Goal: Information Seeking & Learning: Learn about a topic

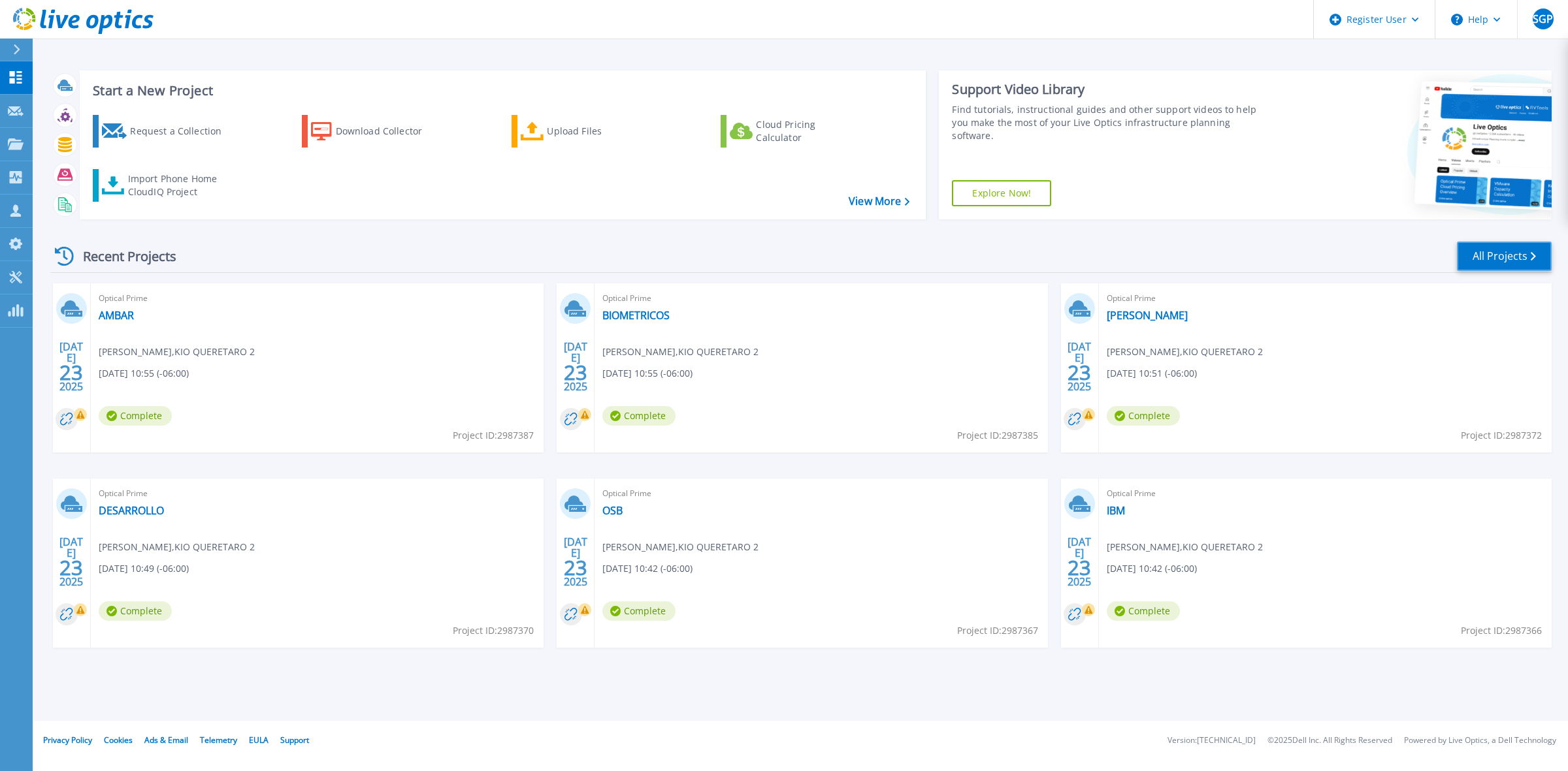
click at [1484, 254] on link "All Projects" at bounding box center [1504, 256] width 95 height 29
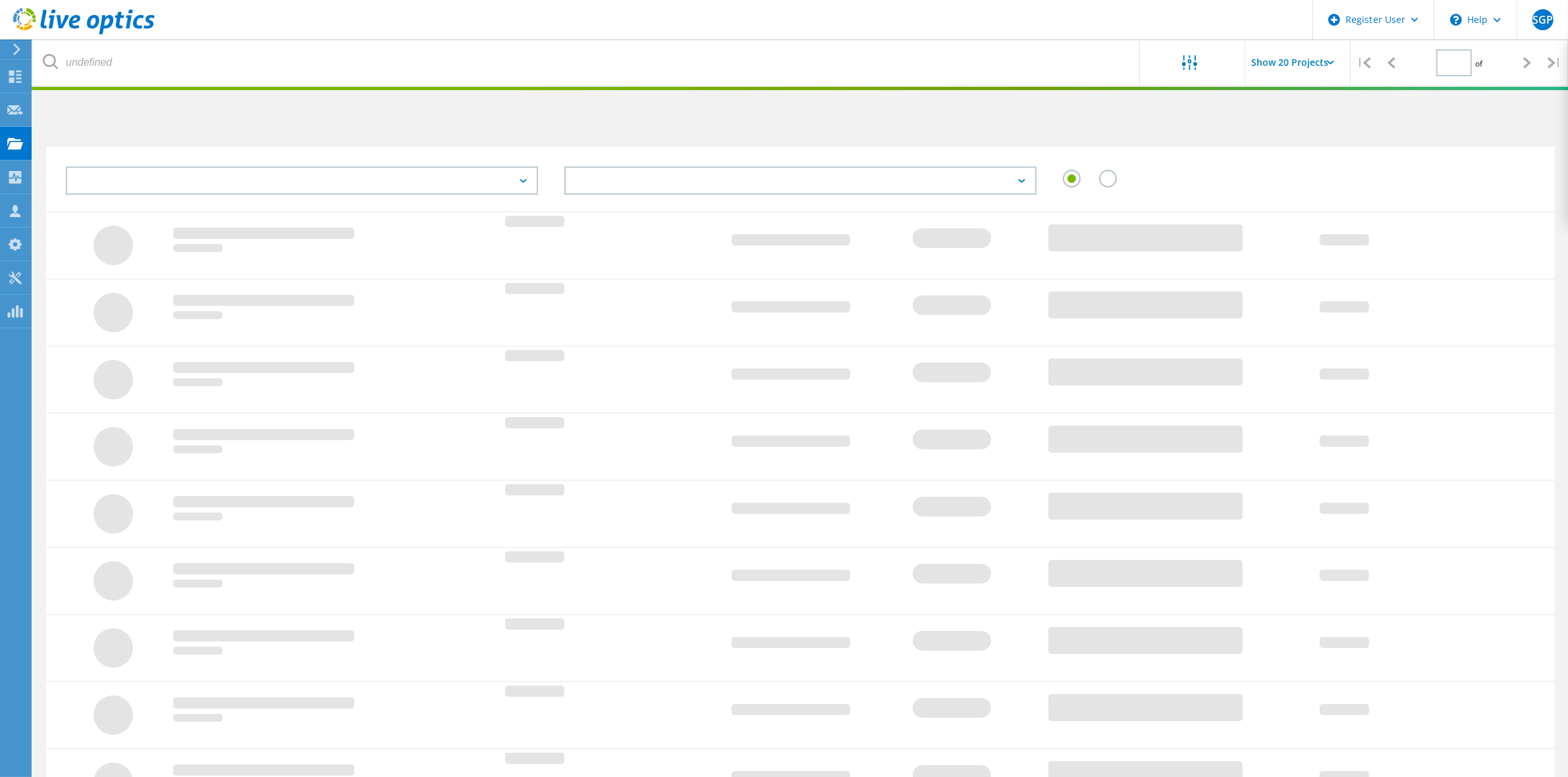
type input "1"
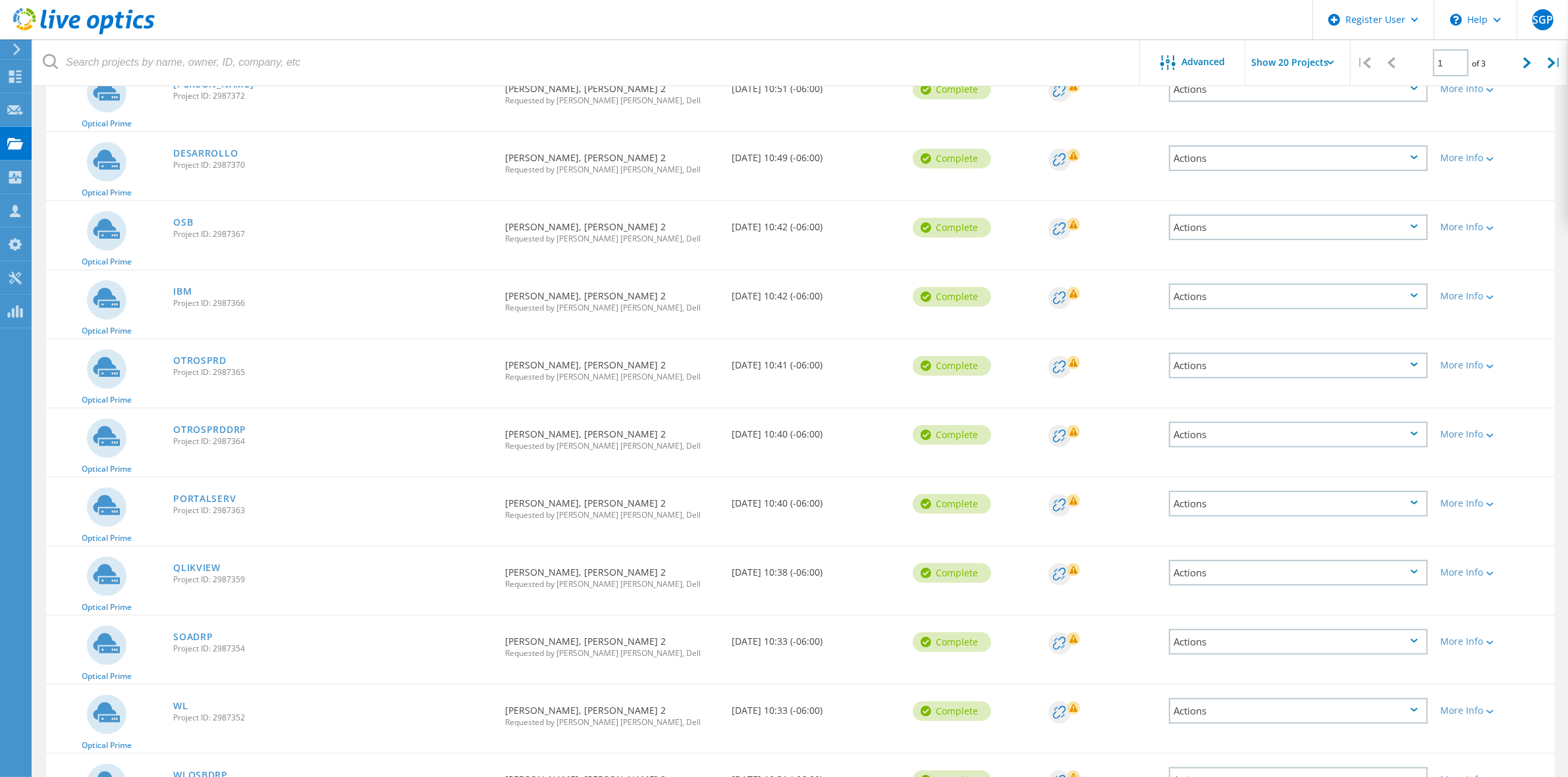
scroll to position [329, 0]
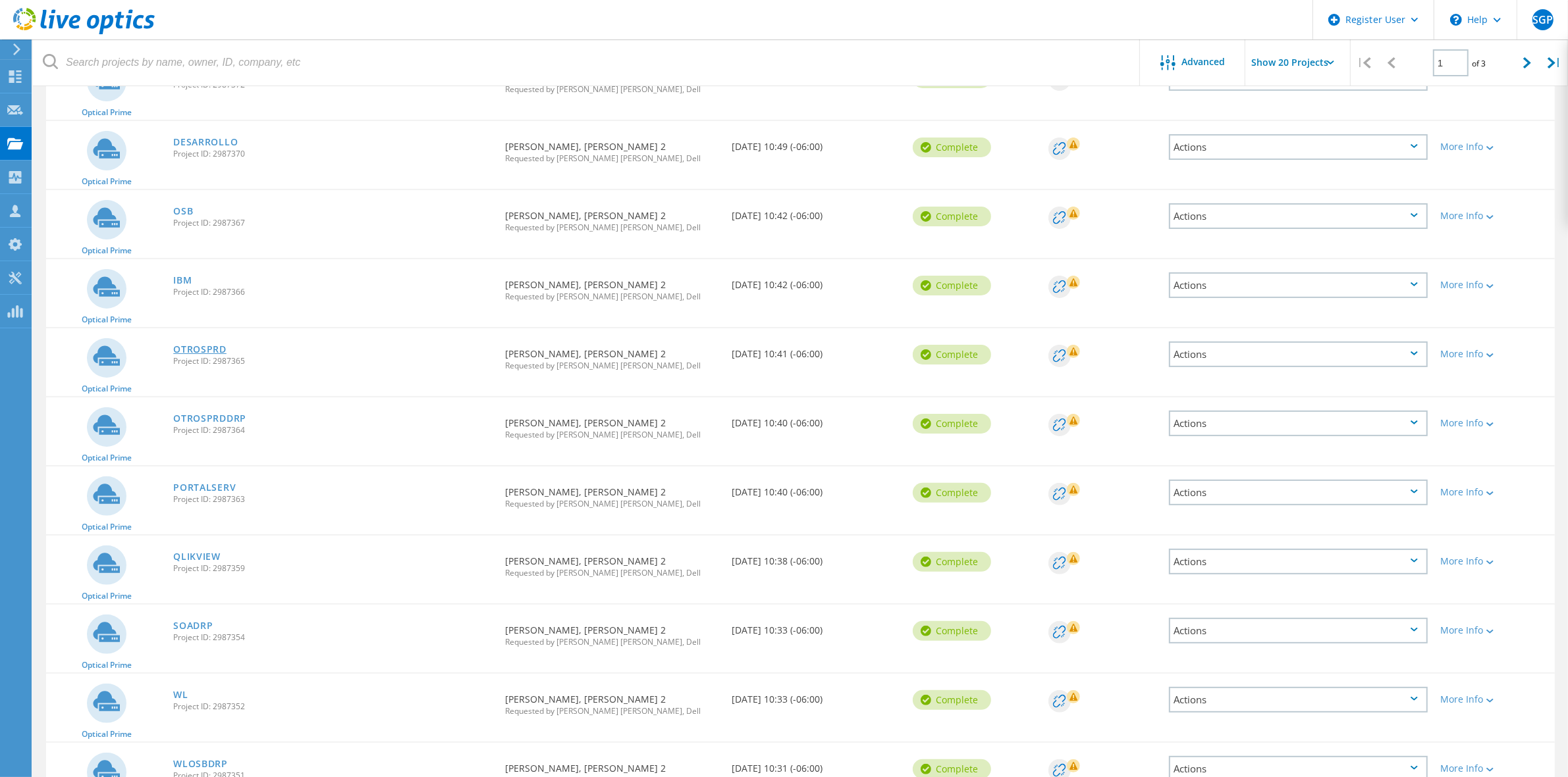
click at [209, 344] on link "OTROSPRD" at bounding box center [199, 349] width 53 height 9
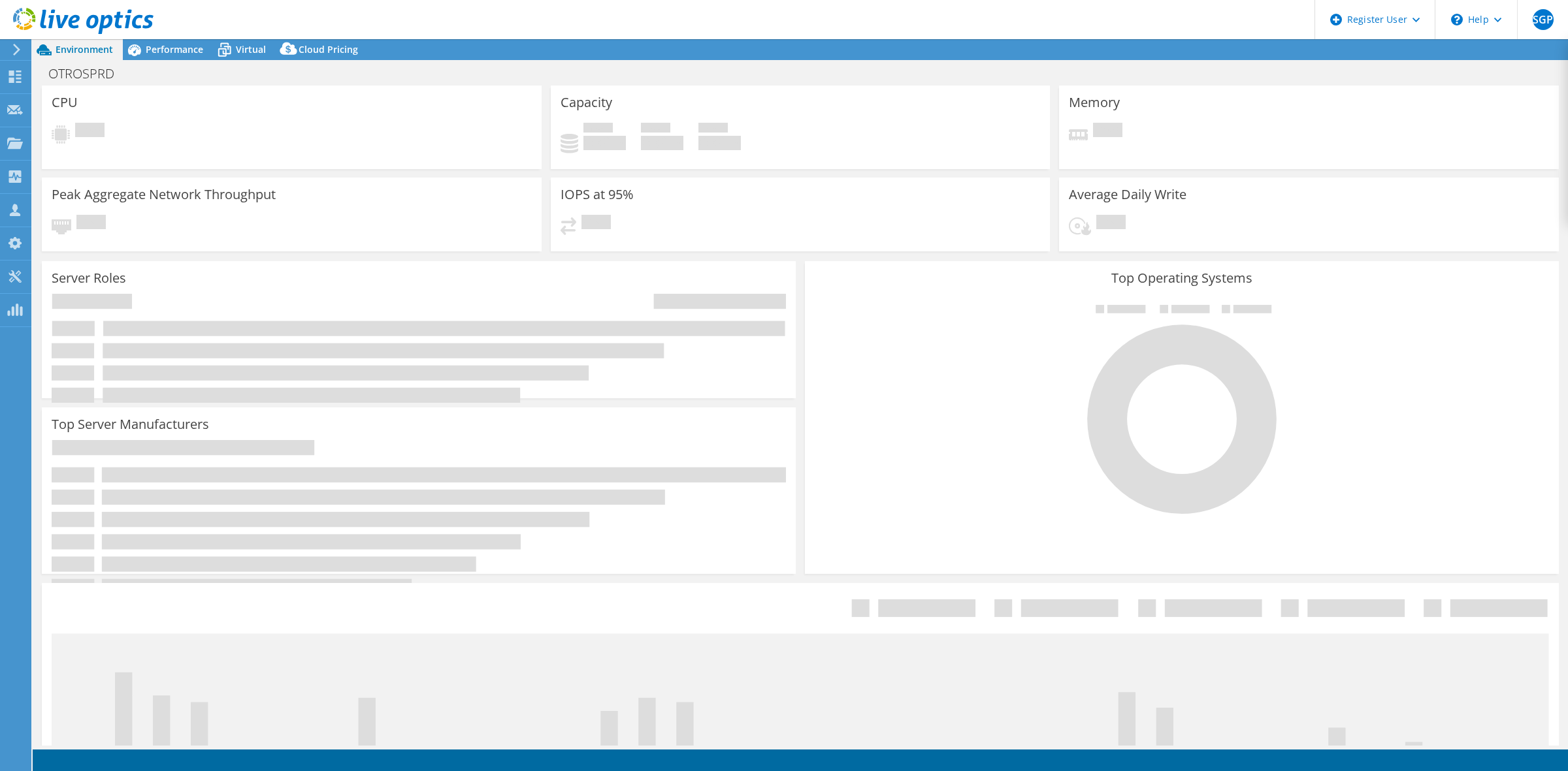
select select "USD"
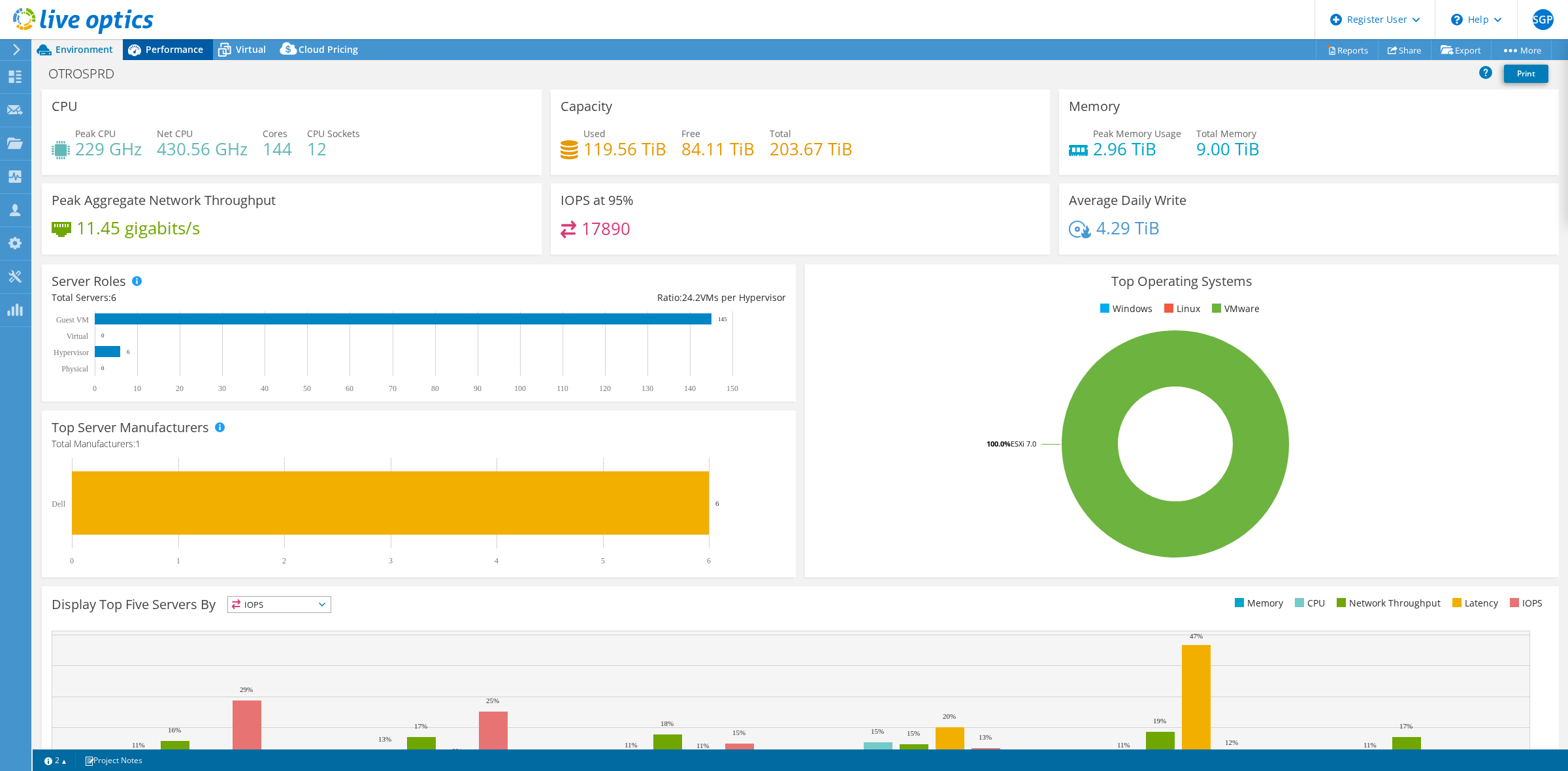
click at [162, 57] on div "Performance" at bounding box center [168, 49] width 90 height 21
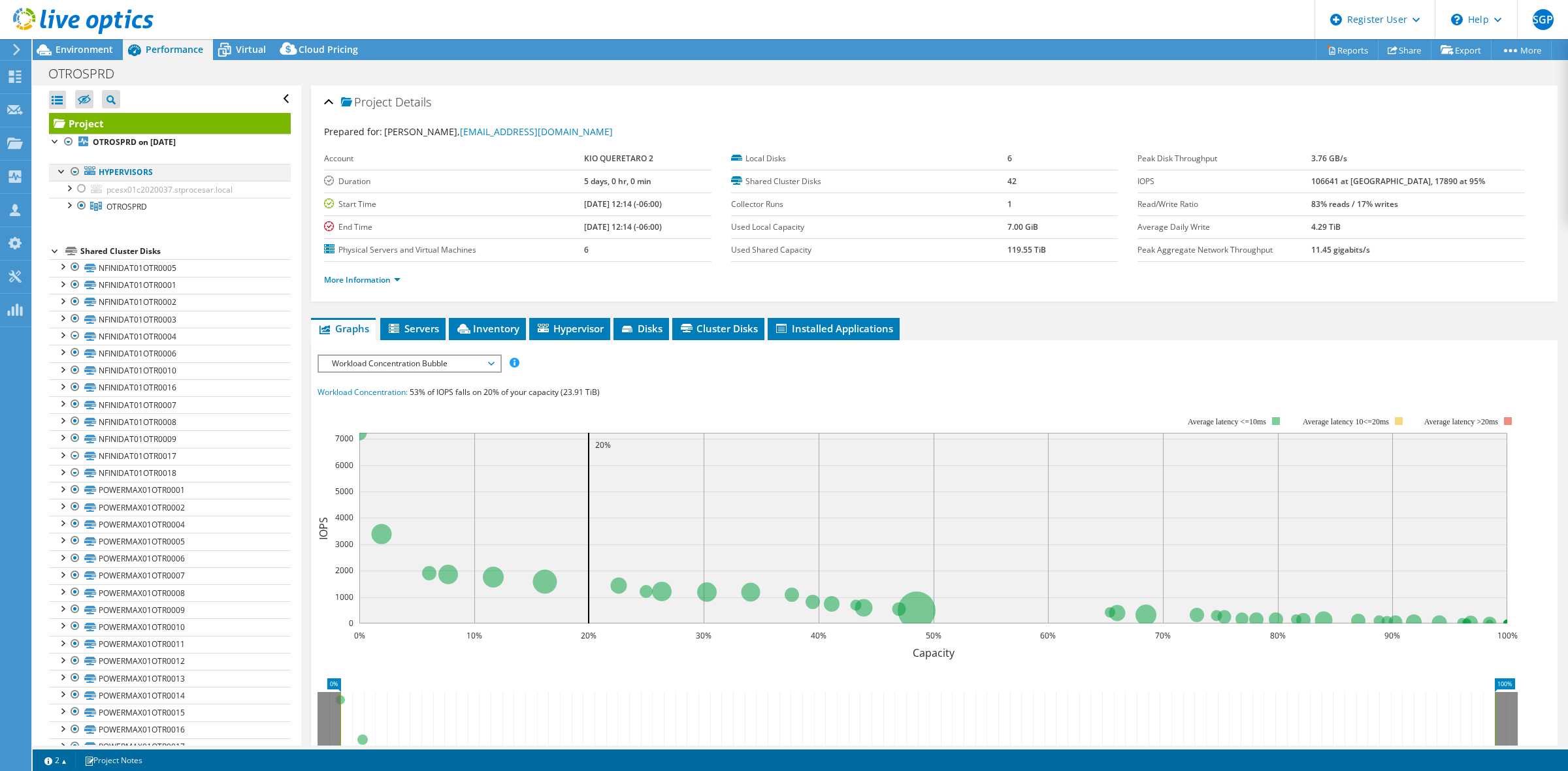
click at [60, 171] on div at bounding box center [61, 170] width 13 height 13
click at [69, 210] on div at bounding box center [68, 204] width 13 height 13
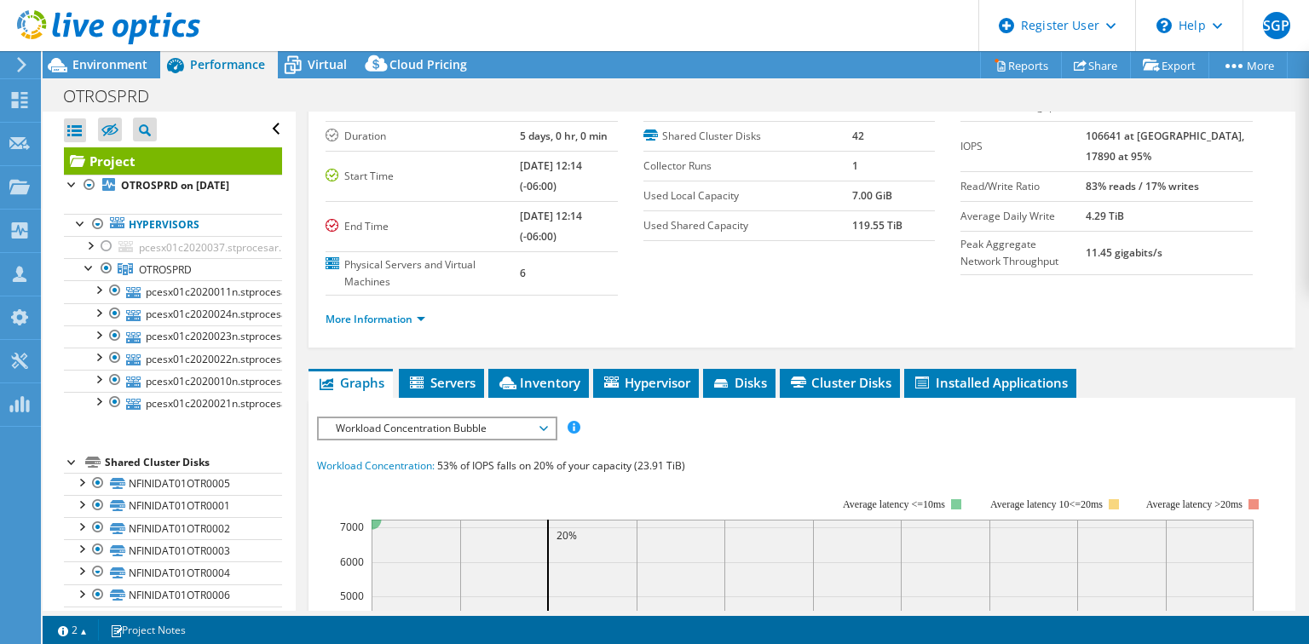
scroll to position [68, 0]
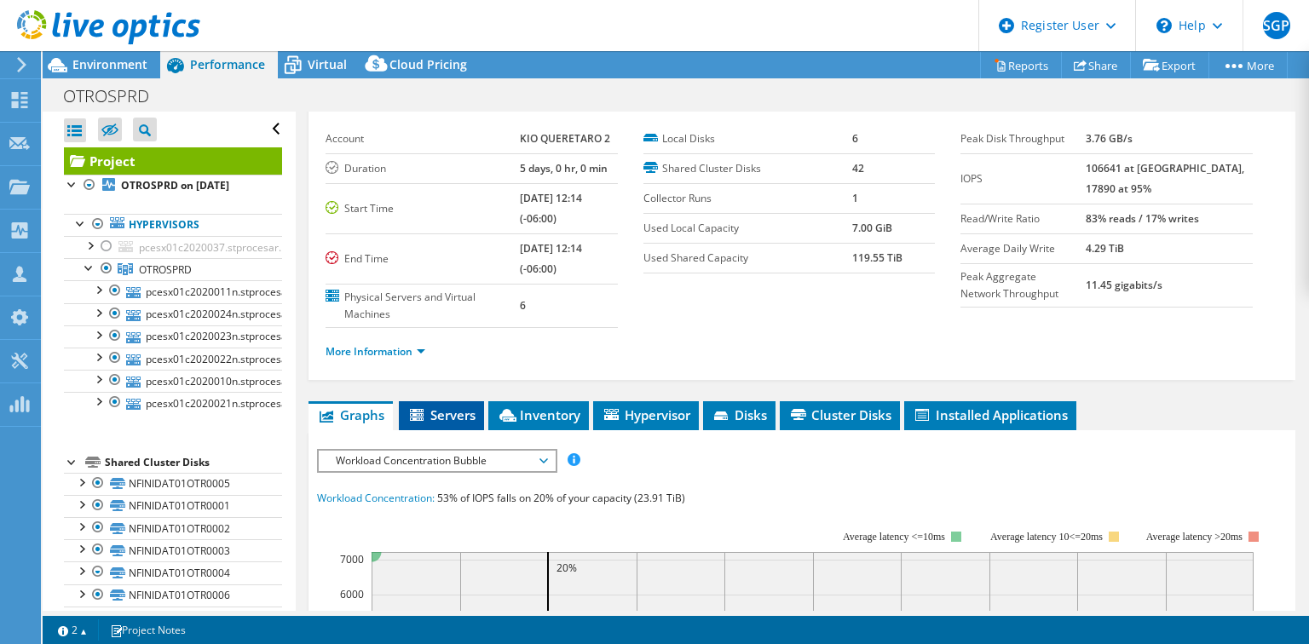
click at [440, 419] on span "Servers" at bounding box center [441, 414] width 68 height 17
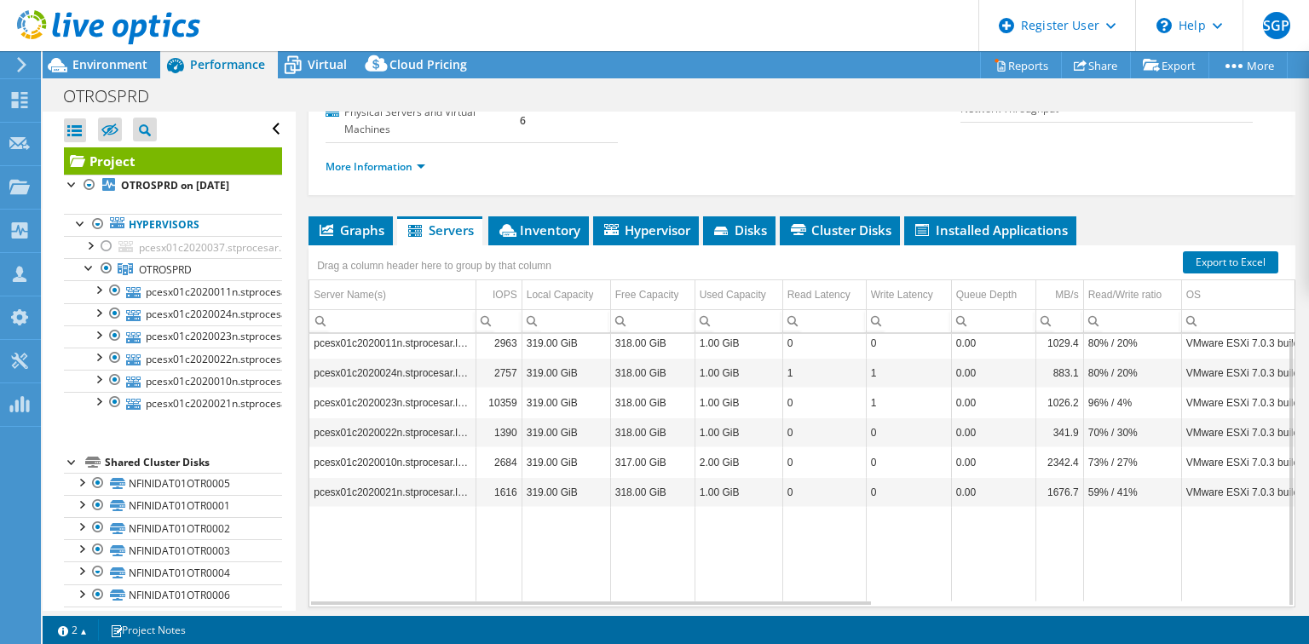
scroll to position [312, 0]
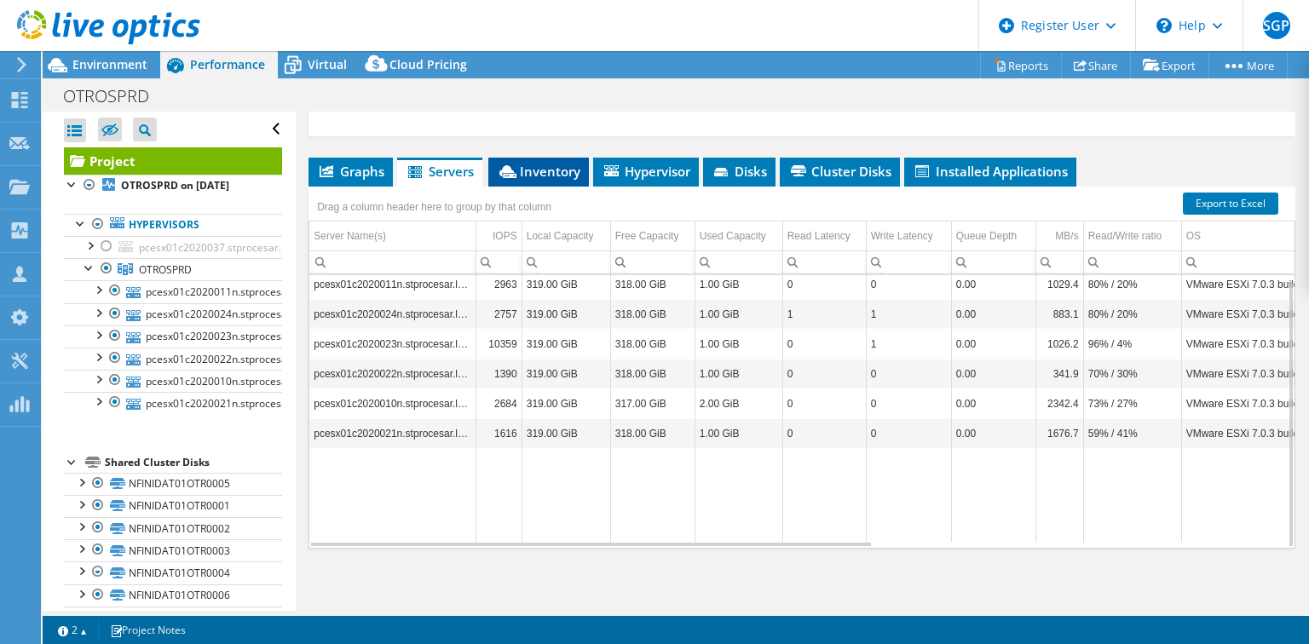
click at [526, 176] on li "Inventory" at bounding box center [538, 172] width 101 height 29
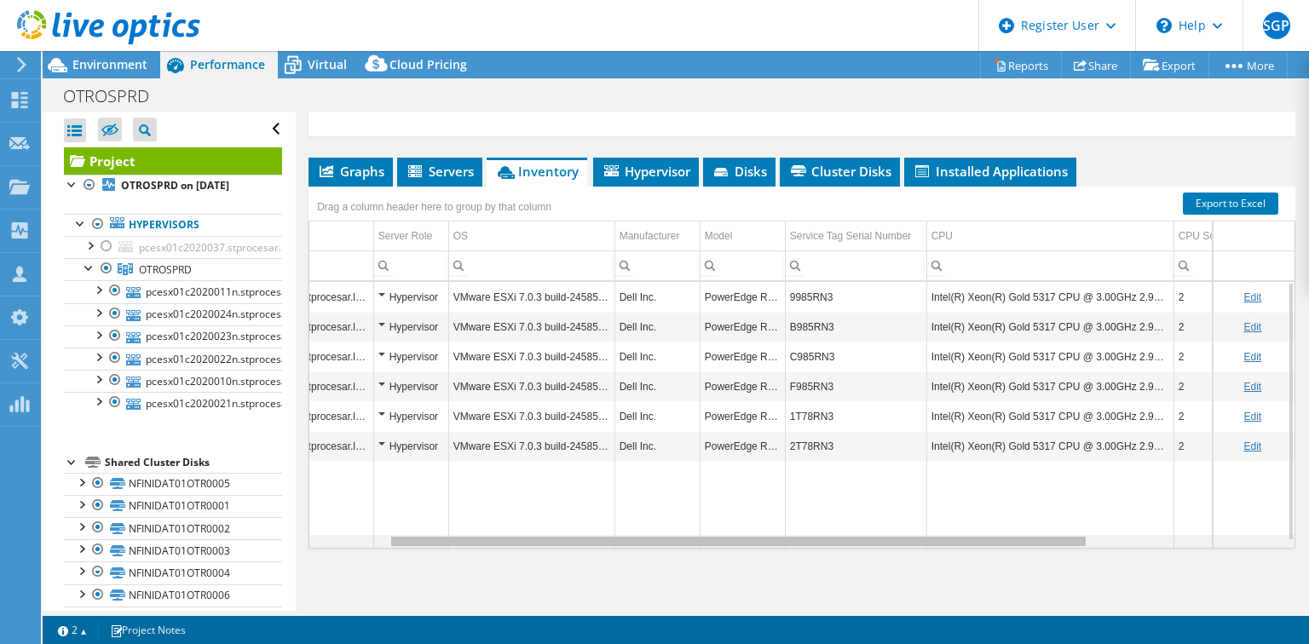
scroll to position [0, 0]
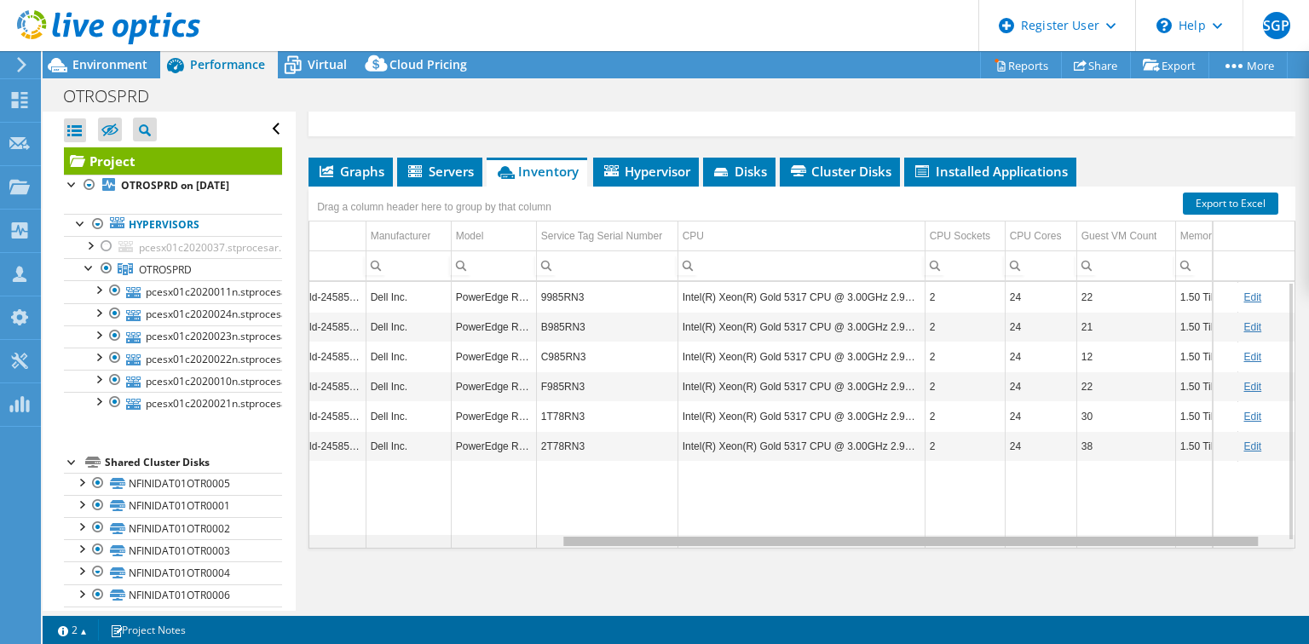
drag, startPoint x: 993, startPoint y: 541, endPoint x: 1291, endPoint y: 557, distance: 297.8
click at [1291, 557] on body "SGP Dell User [PERSON_NAME] Perez [DOMAIN_NAME][EMAIL_ADDRESS][PERSON_NAME][DOM…" at bounding box center [654, 322] width 1309 height 644
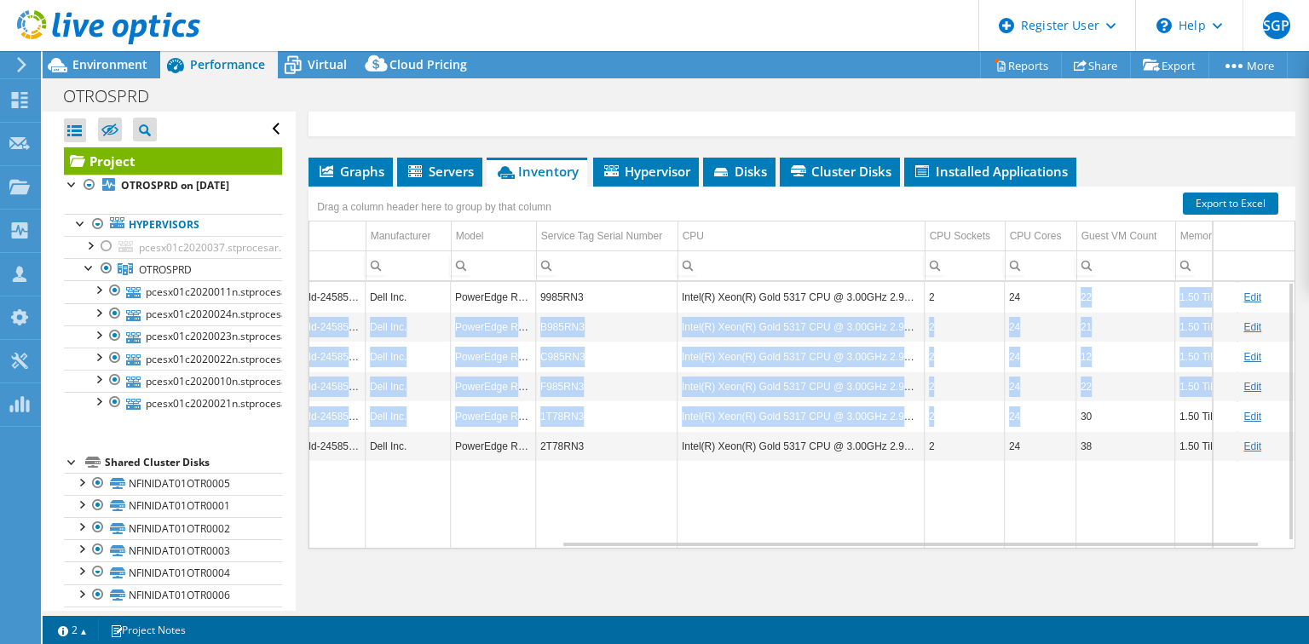
drag, startPoint x: 1024, startPoint y: 299, endPoint x: 1042, endPoint y: 411, distance: 113.0
click at [1042, 411] on tbody "pcesx01c2020011n.stprocesar.local Hypervisor VMware ESXi 7.0.3 build-24585291 D…" at bounding box center [637, 415] width 1361 height 267
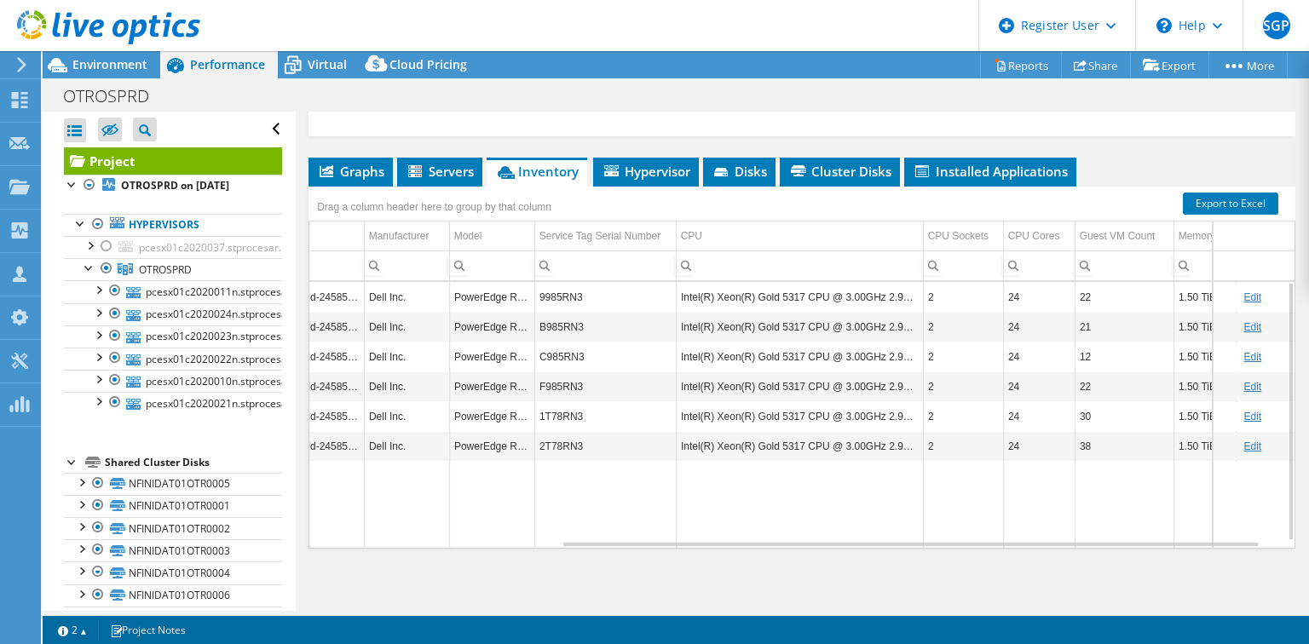
click at [1053, 486] on td "Data grid" at bounding box center [1039, 505] width 72 height 88
click at [656, 168] on span "Hypervisor" at bounding box center [646, 171] width 89 height 17
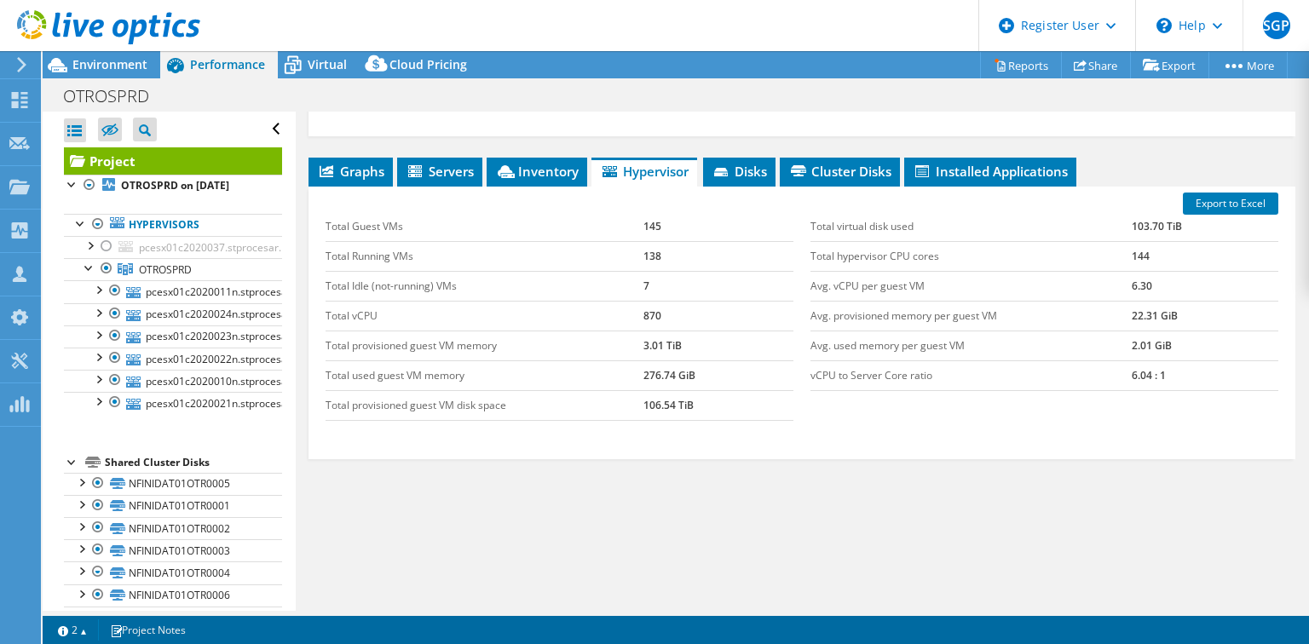
click at [648, 249] on td "138" at bounding box center [718, 256] width 150 height 30
click at [23, 97] on use at bounding box center [20, 100] width 16 height 16
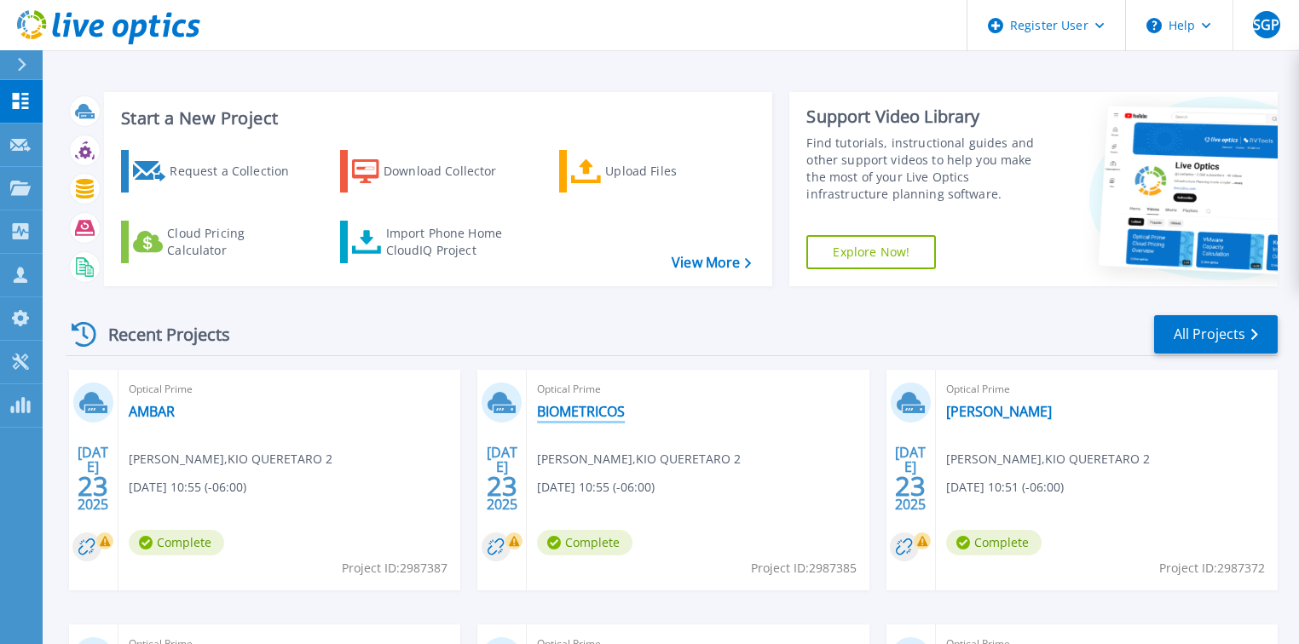
click at [573, 417] on link "BIOMETRICOS" at bounding box center [581, 411] width 88 height 17
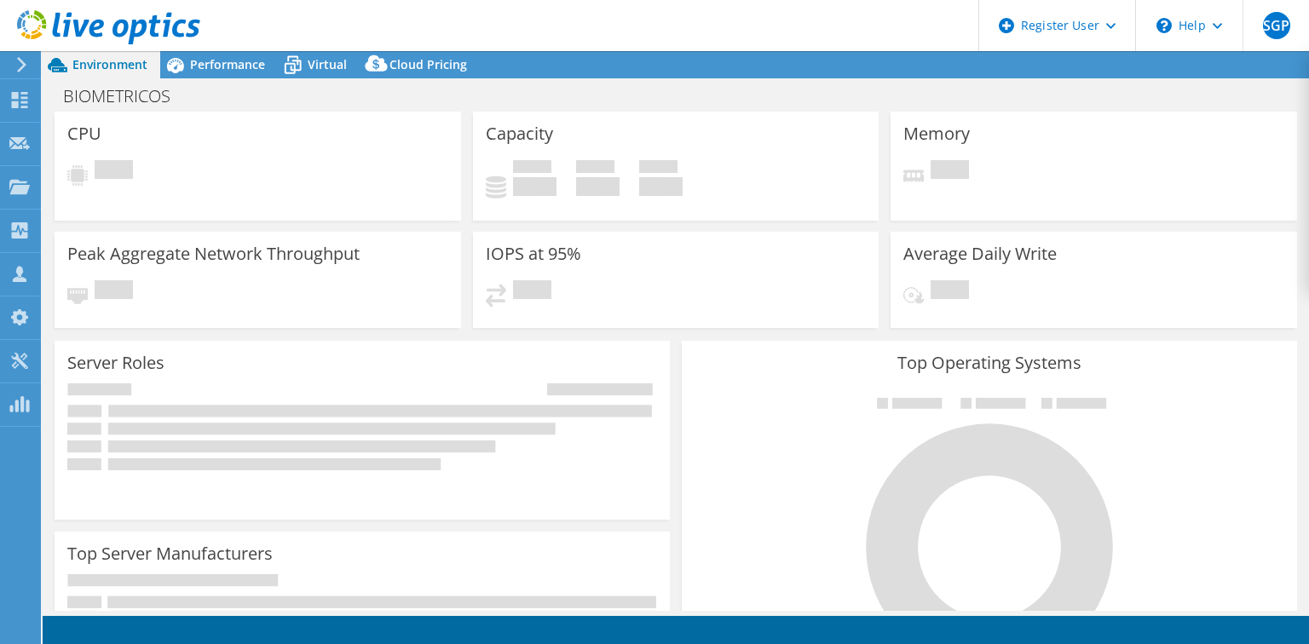
select select "USD"
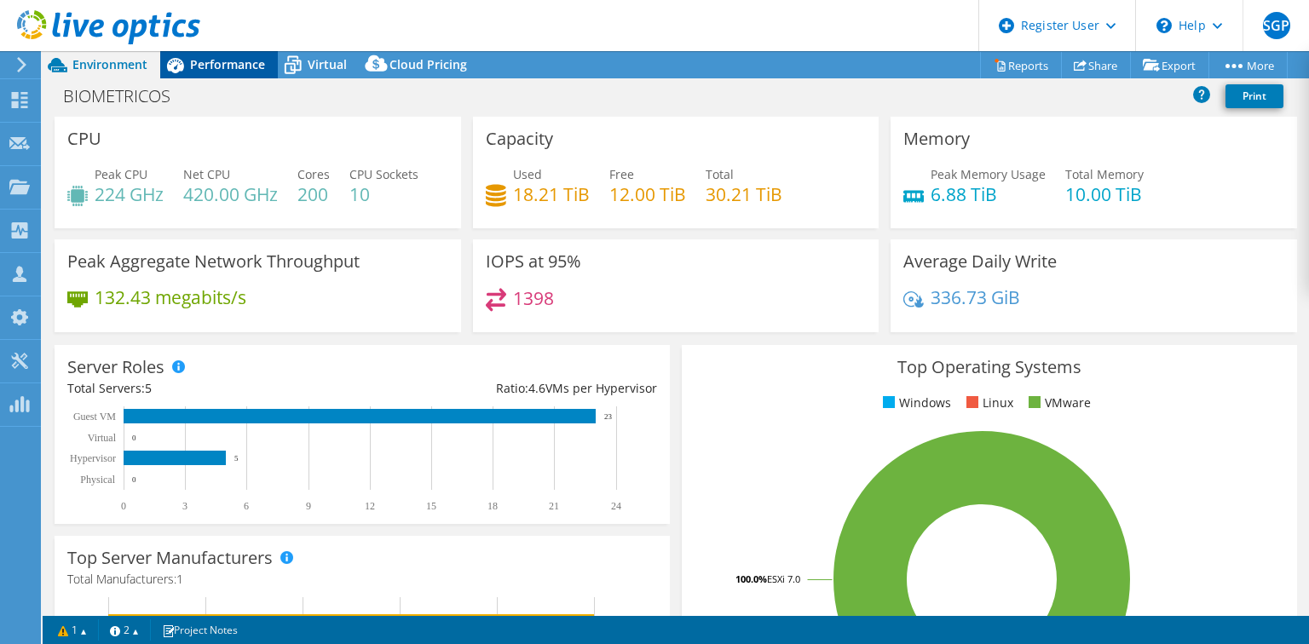
click at [225, 68] on span "Performance" at bounding box center [227, 64] width 75 height 16
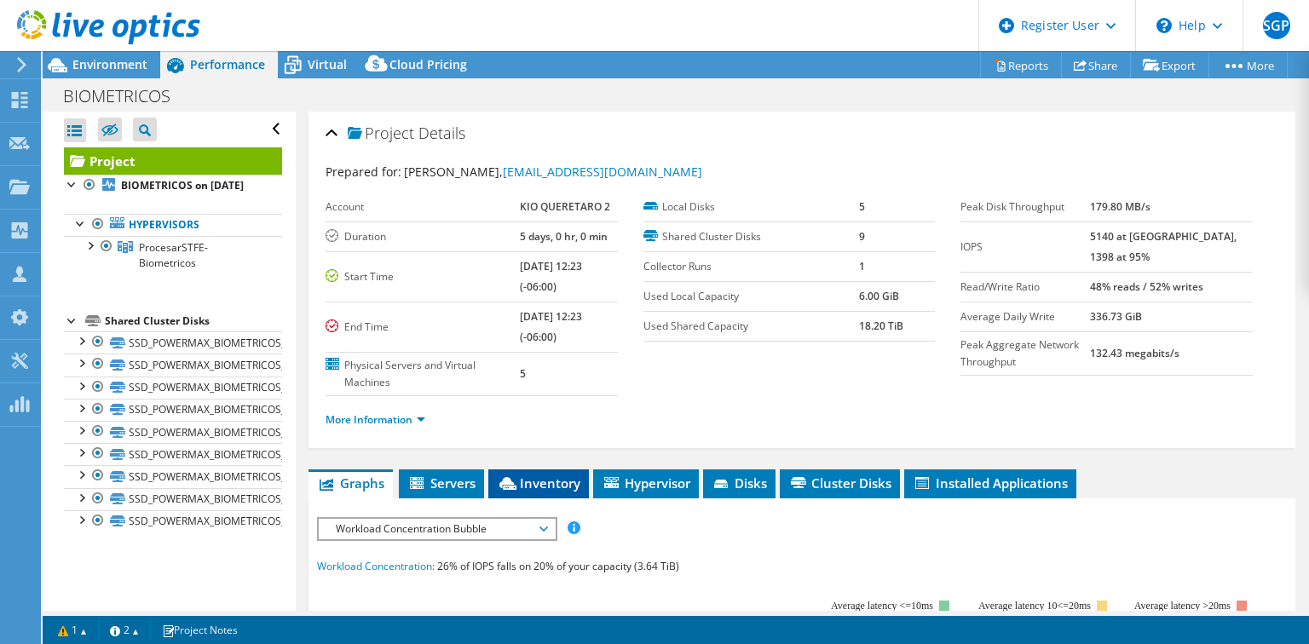
click at [554, 475] on span "Inventory" at bounding box center [539, 483] width 84 height 17
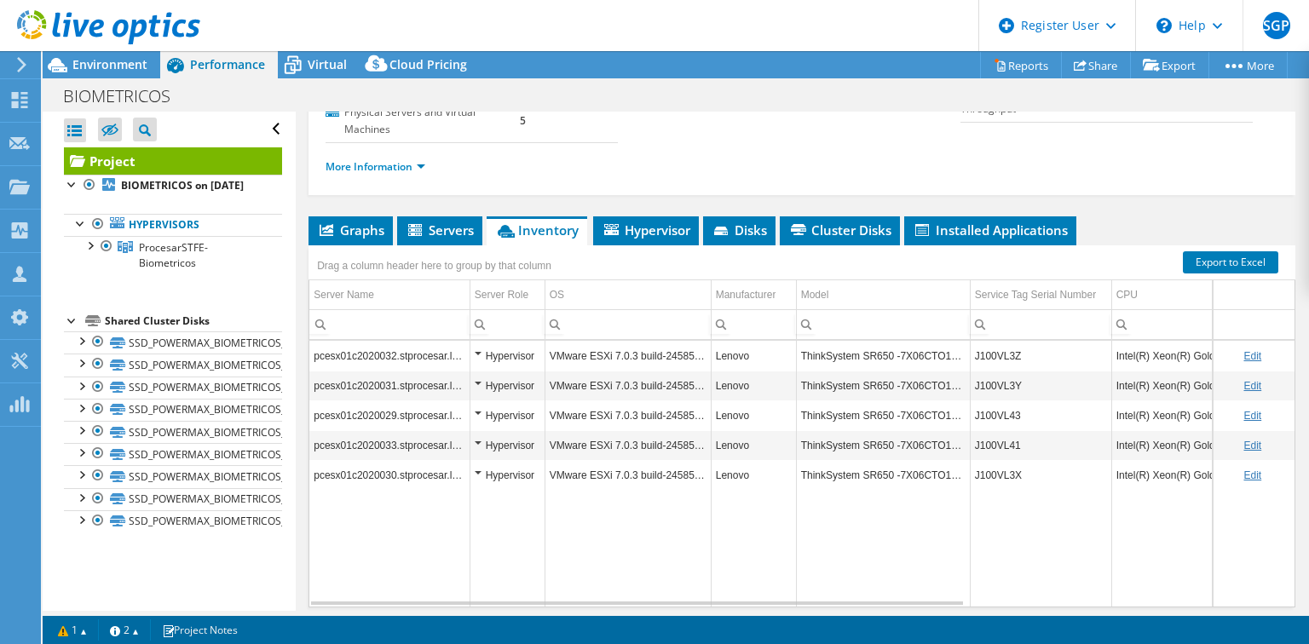
scroll to position [312, 0]
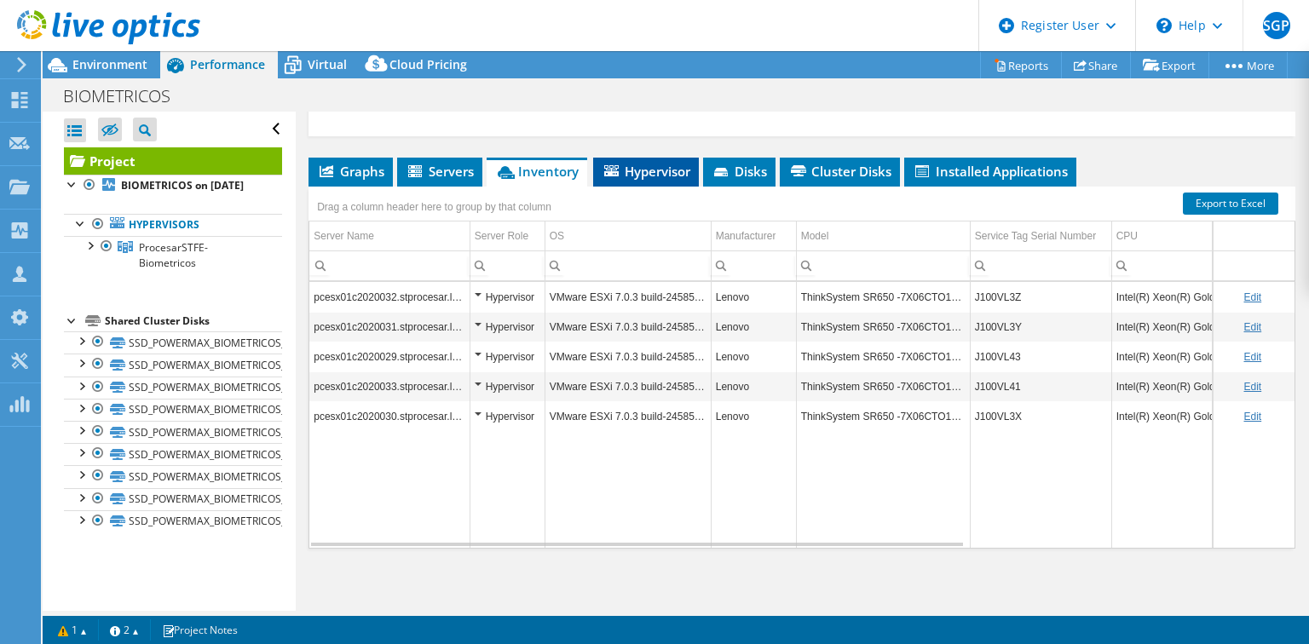
click at [654, 172] on span "Hypervisor" at bounding box center [646, 171] width 89 height 17
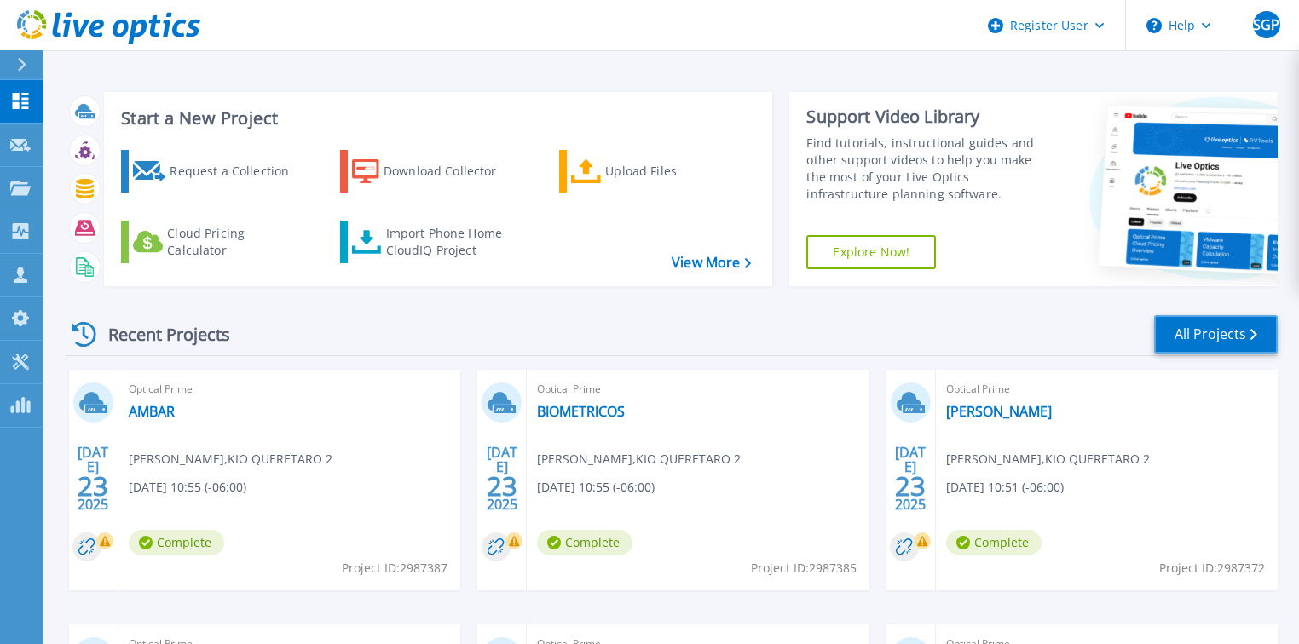
click at [1221, 343] on link "All Projects" at bounding box center [1216, 334] width 124 height 38
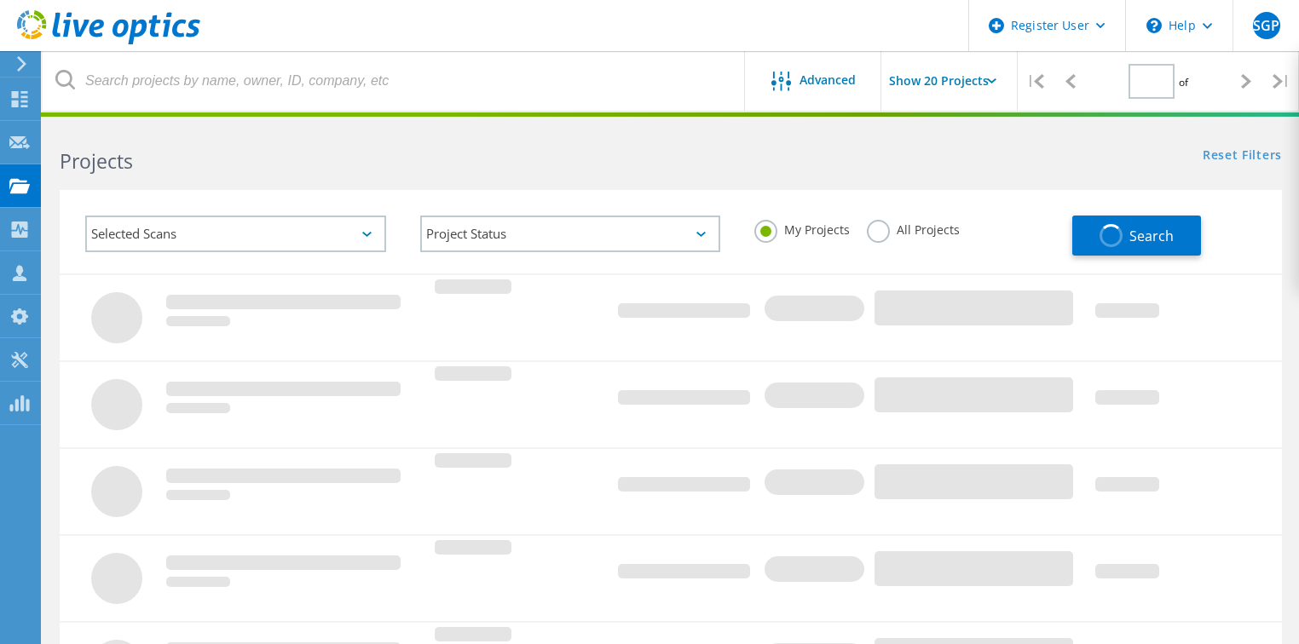
type input "1"
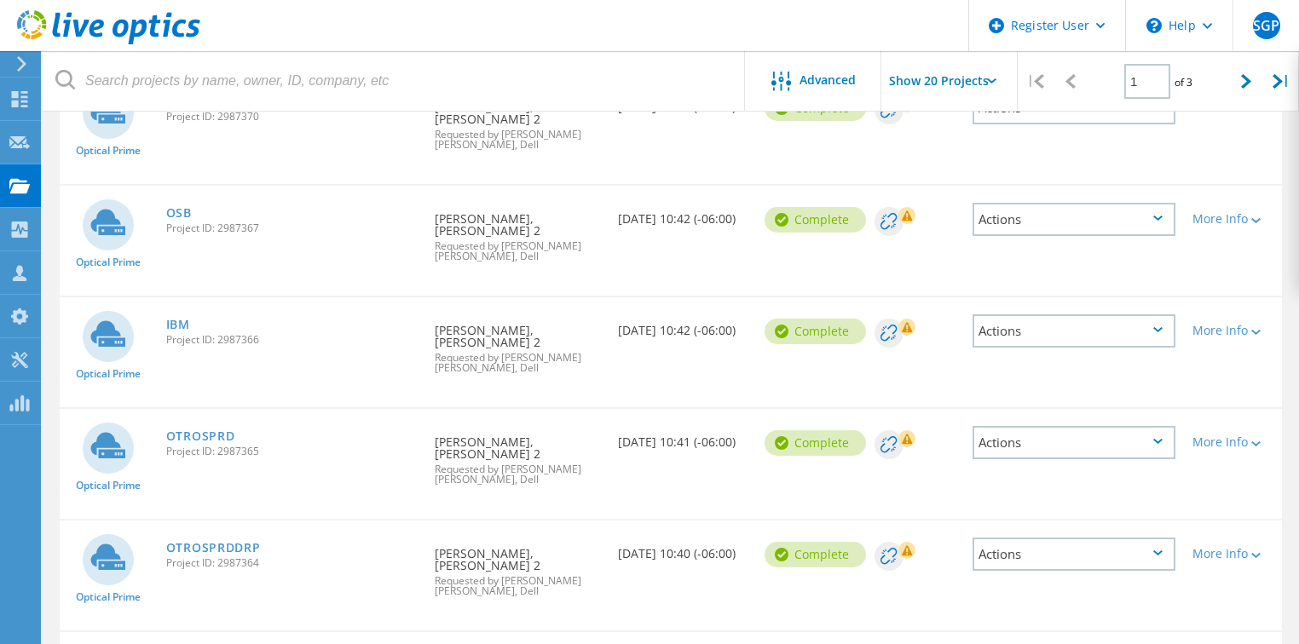
scroll to position [613, 0]
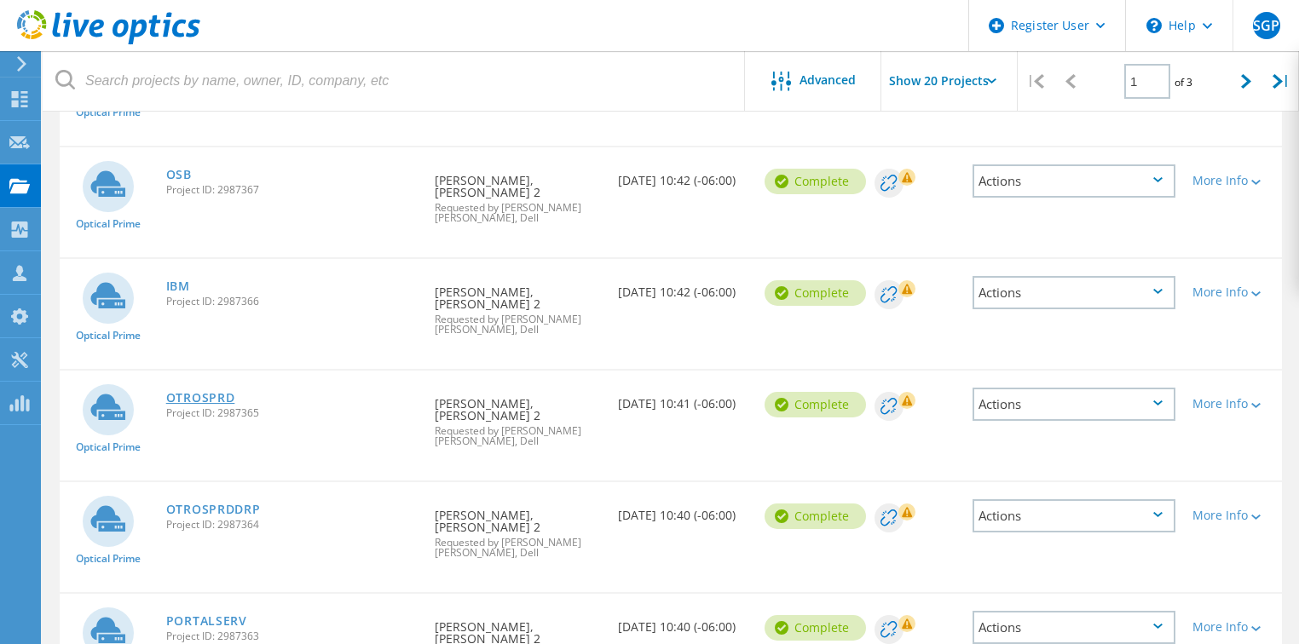
click at [199, 398] on link "OTROSPRD" at bounding box center [200, 398] width 69 height 12
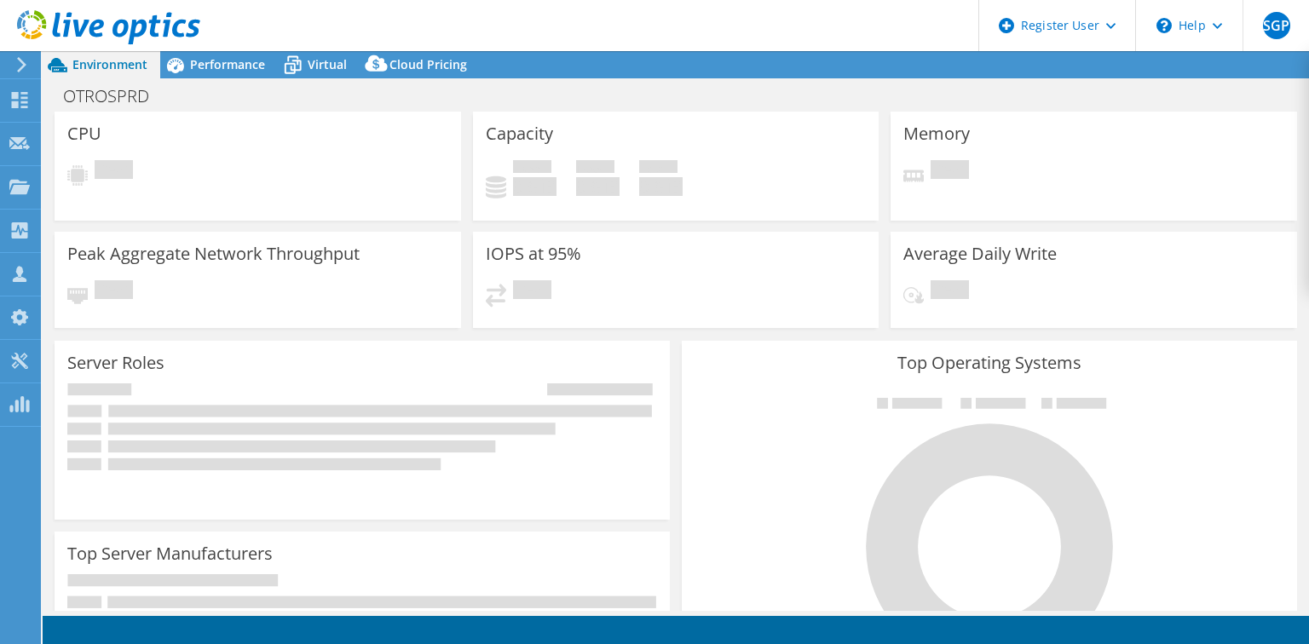
select select "USD"
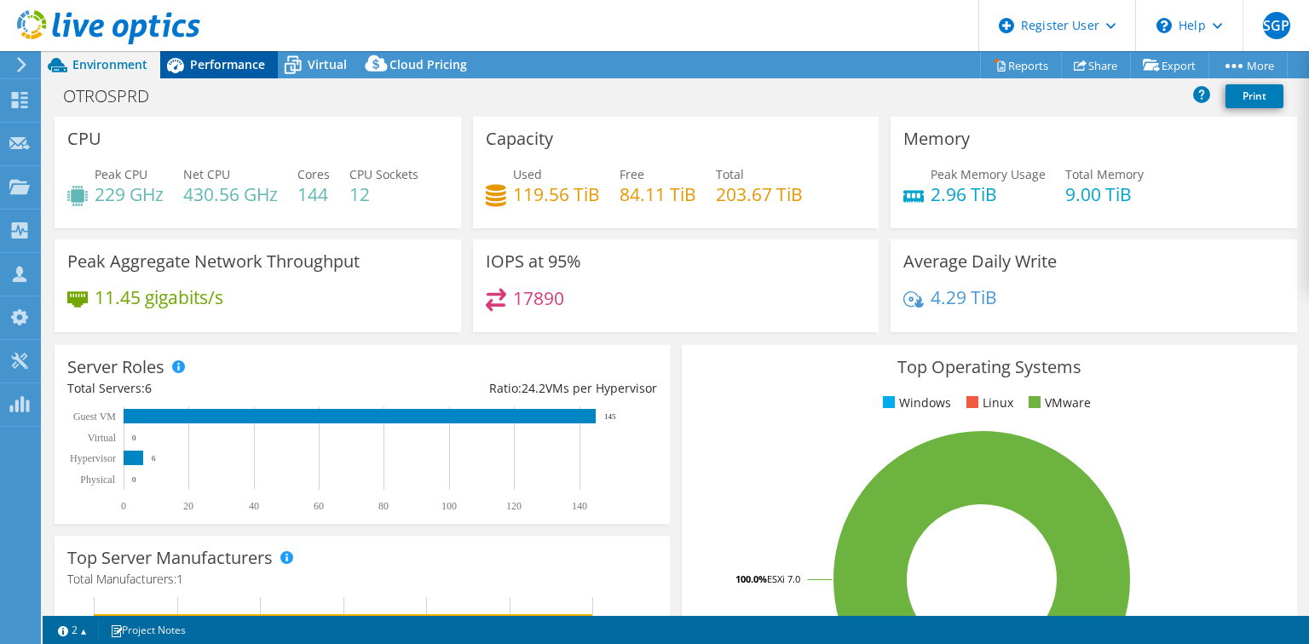
click at [232, 70] on span "Performance" at bounding box center [227, 64] width 75 height 16
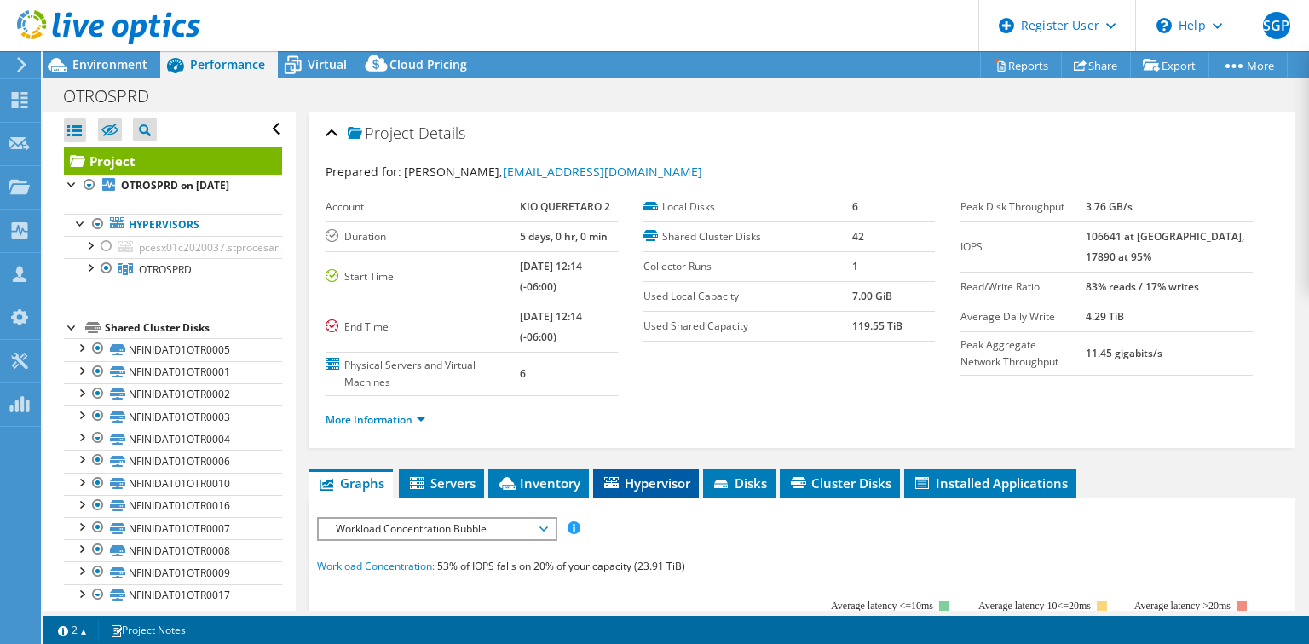
click at [632, 486] on span "Hypervisor" at bounding box center [646, 483] width 89 height 17
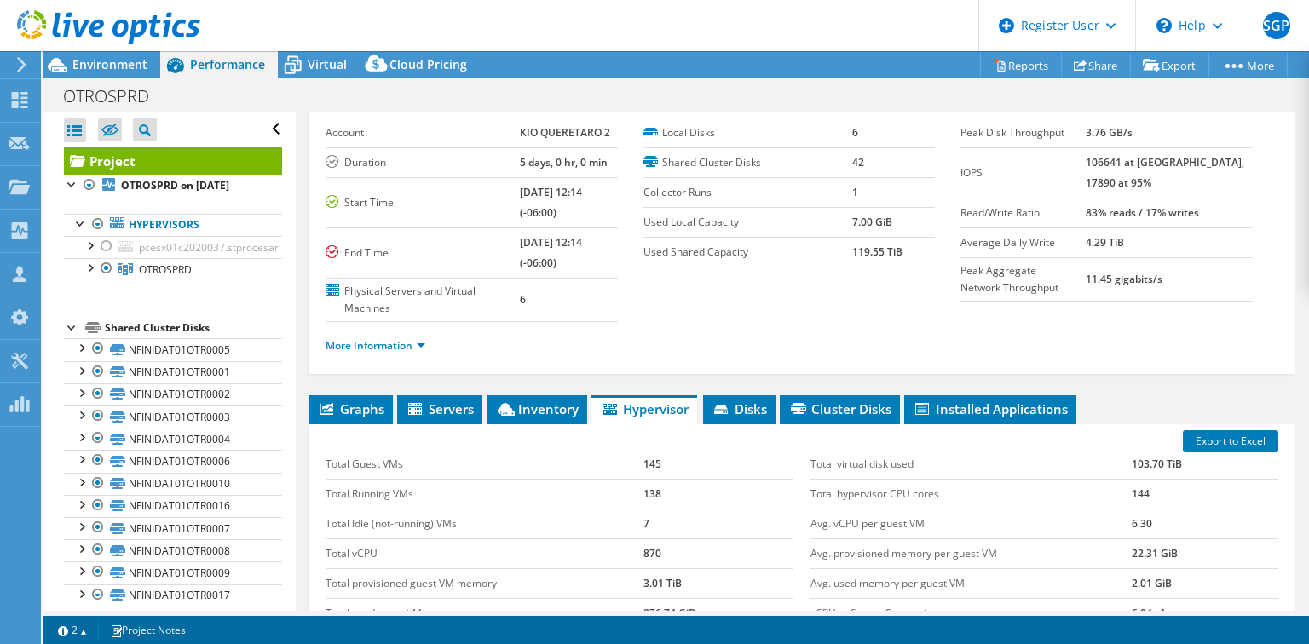
scroll to position [204, 0]
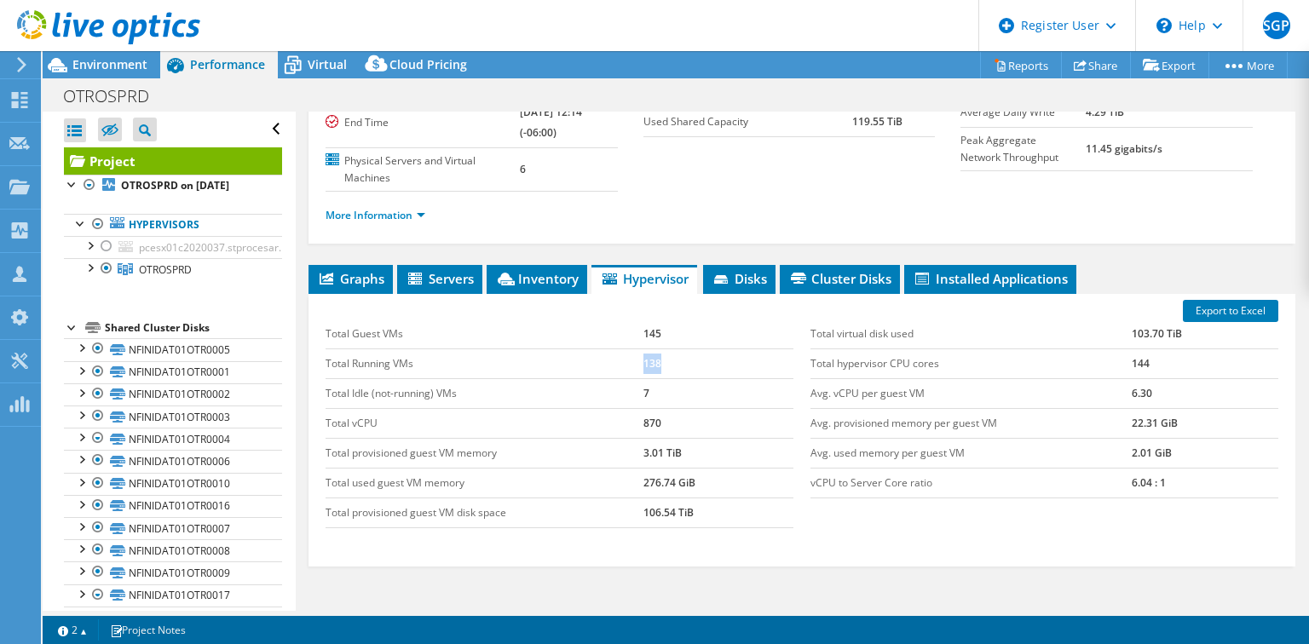
drag, startPoint x: 659, startPoint y: 358, endPoint x: 670, endPoint y: 356, distance: 11.2
click at [670, 356] on td "138" at bounding box center [718, 363] width 150 height 30
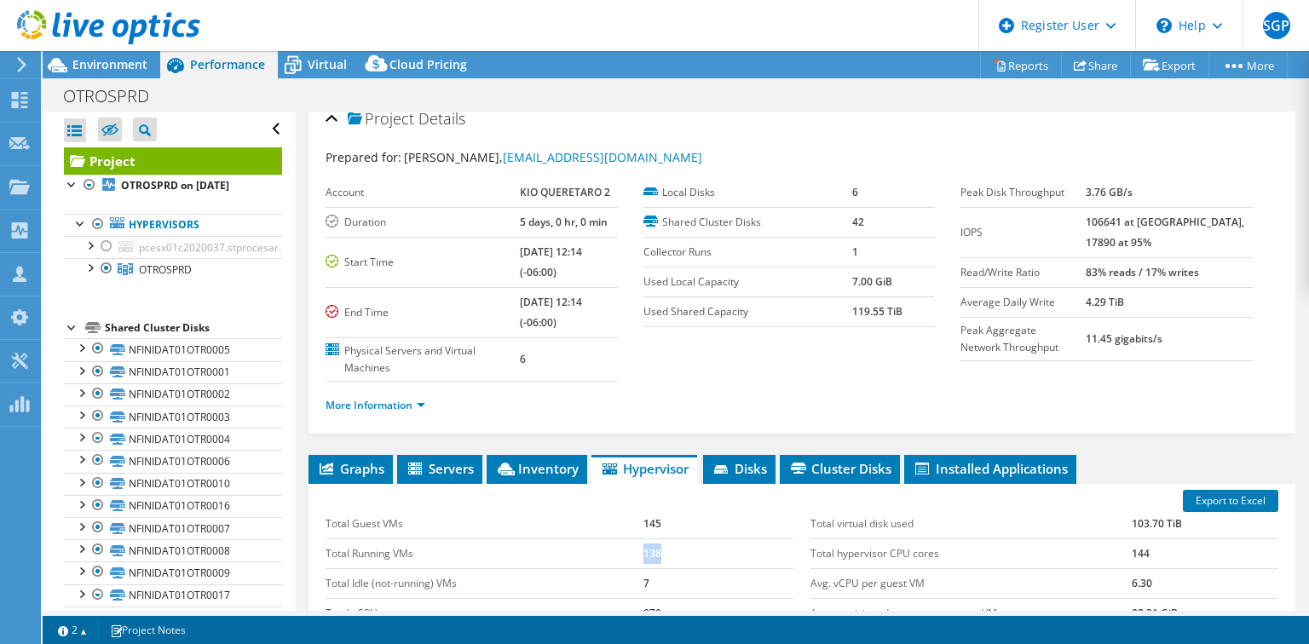
scroll to position [0, 0]
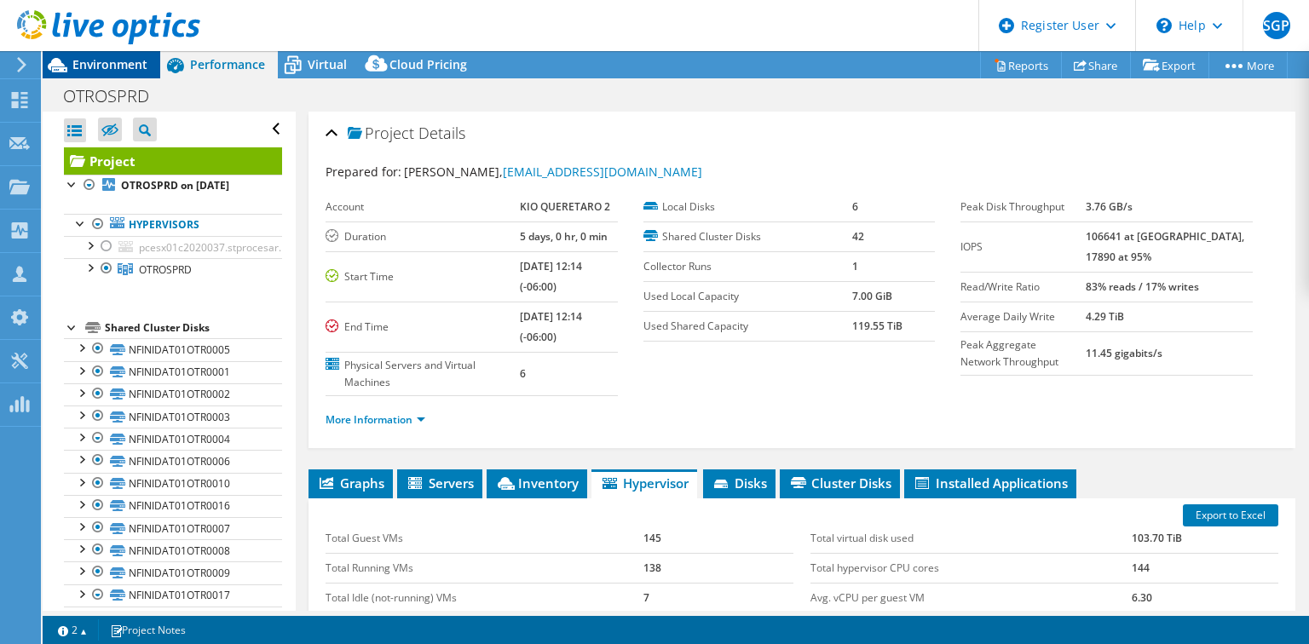
click at [113, 68] on span "Environment" at bounding box center [109, 64] width 75 height 16
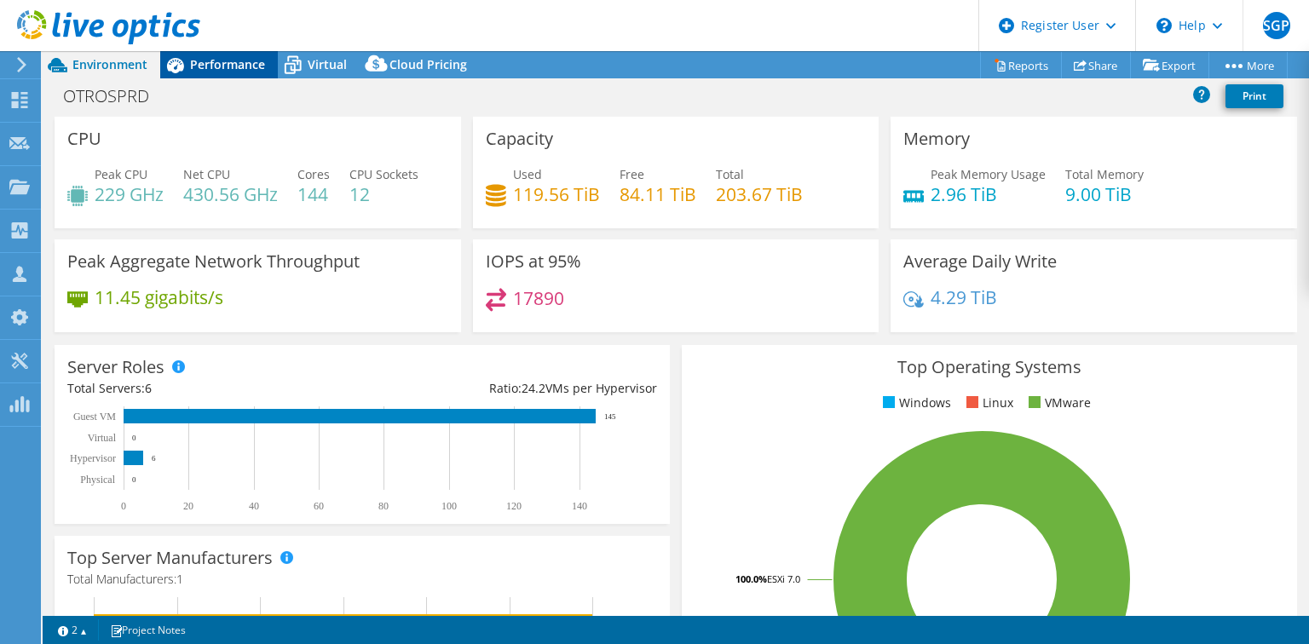
click at [227, 67] on span "Performance" at bounding box center [227, 64] width 75 height 16
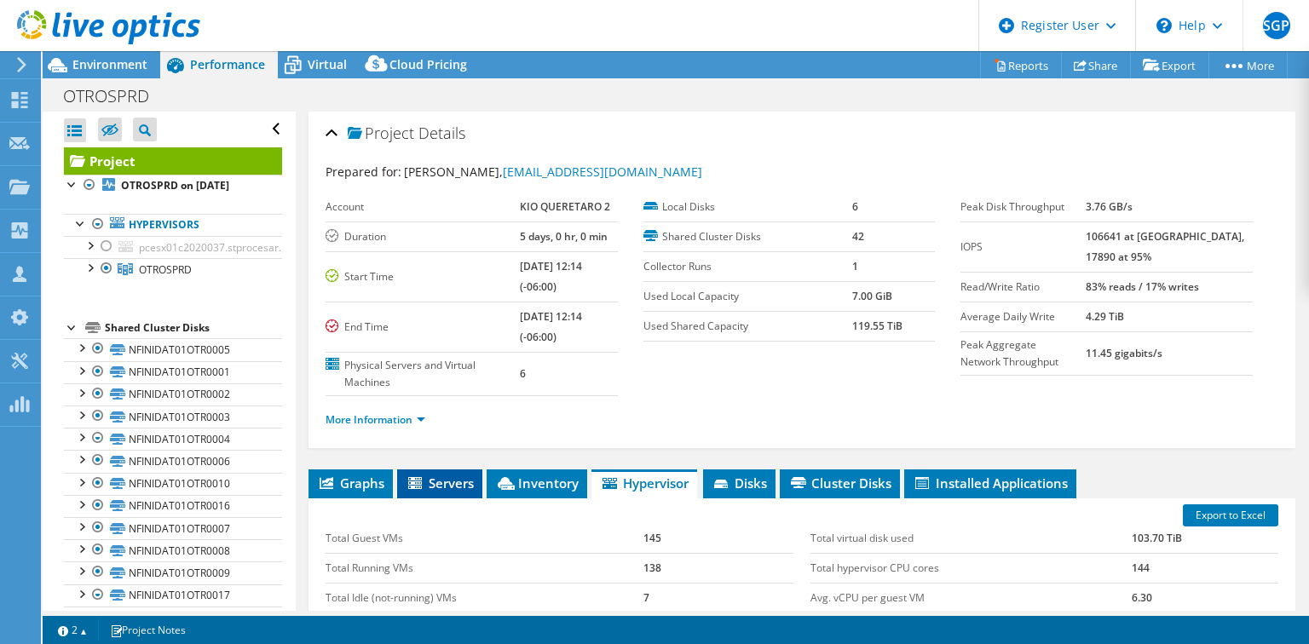
click at [444, 484] on span "Servers" at bounding box center [440, 483] width 68 height 17
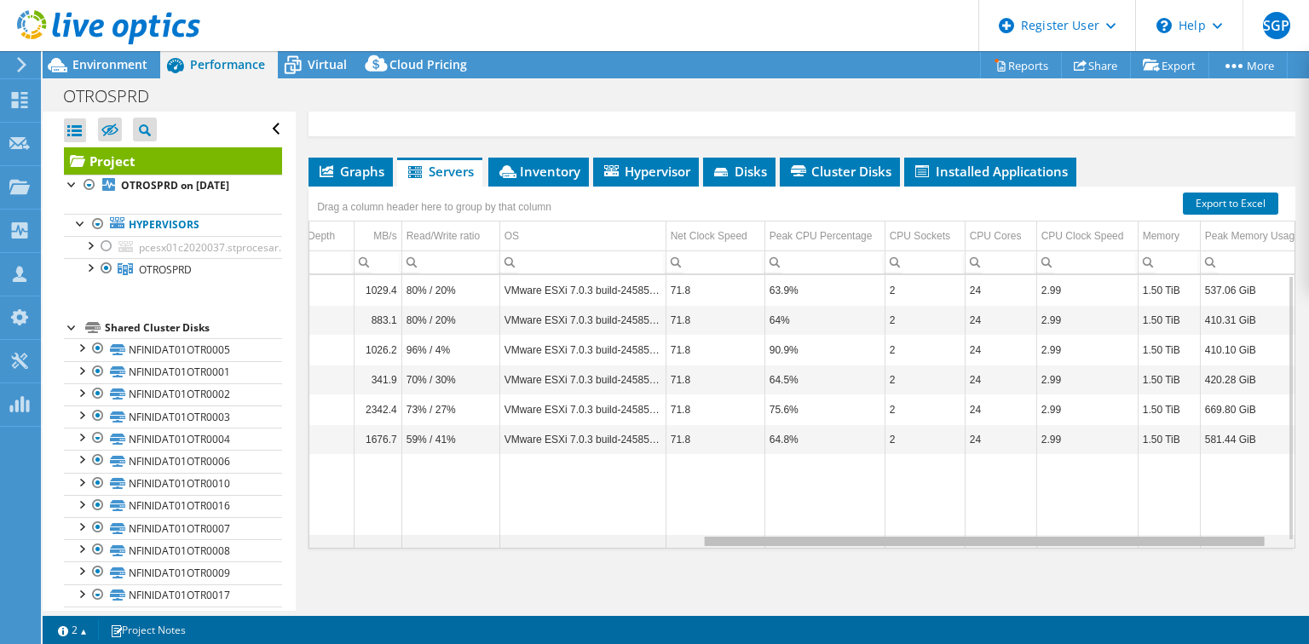
drag, startPoint x: 858, startPoint y: 538, endPoint x: 1268, endPoint y: 572, distance: 411.3
click at [1268, 572] on body "SGP Dell User [PERSON_NAME] Perez [DOMAIN_NAME][EMAIL_ADDRESS][PERSON_NAME][DOM…" at bounding box center [654, 322] width 1309 height 644
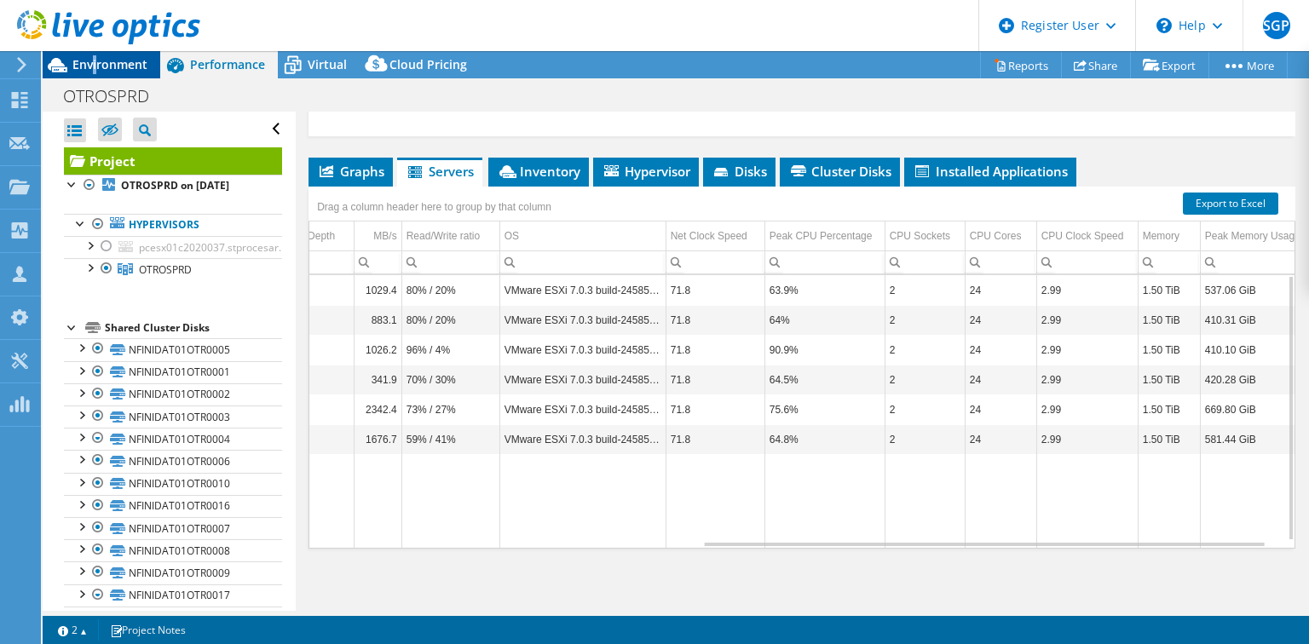
click at [95, 64] on span "Environment" at bounding box center [109, 64] width 75 height 16
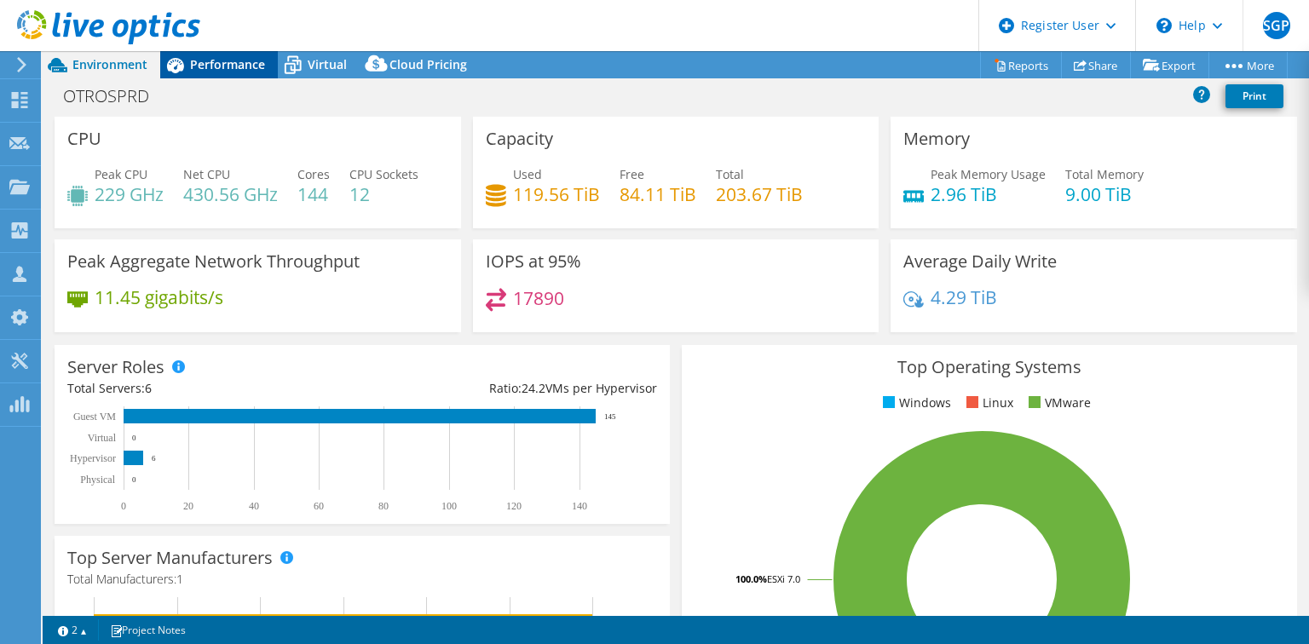
click at [232, 75] on div "Performance" at bounding box center [219, 64] width 118 height 27
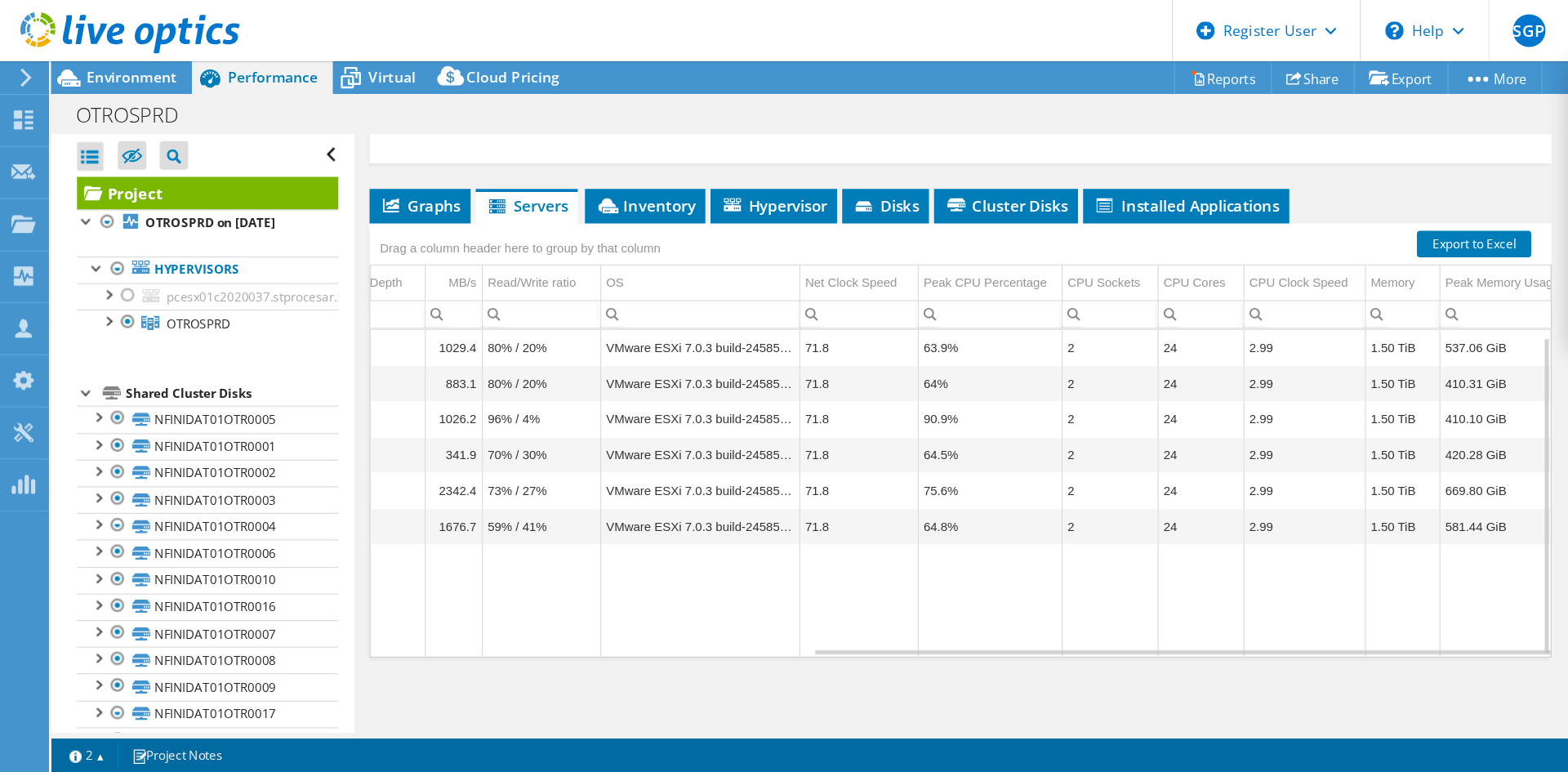
scroll to position [0, 401]
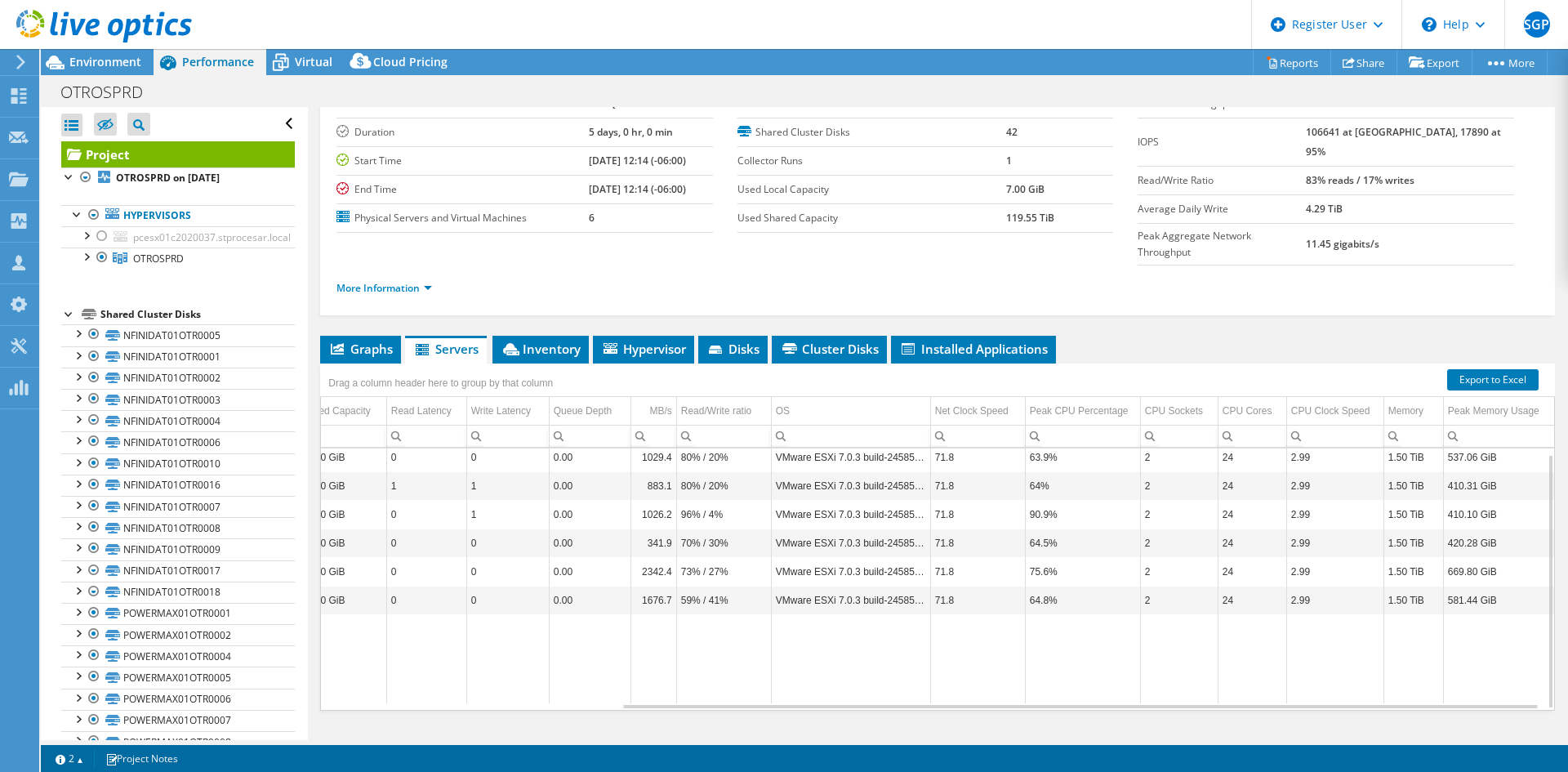
drag, startPoint x: 368, startPoint y: 317, endPoint x: 391, endPoint y: 301, distance: 28.0
click at [368, 340] on span "Graphs" at bounding box center [360, 348] width 64 height 16
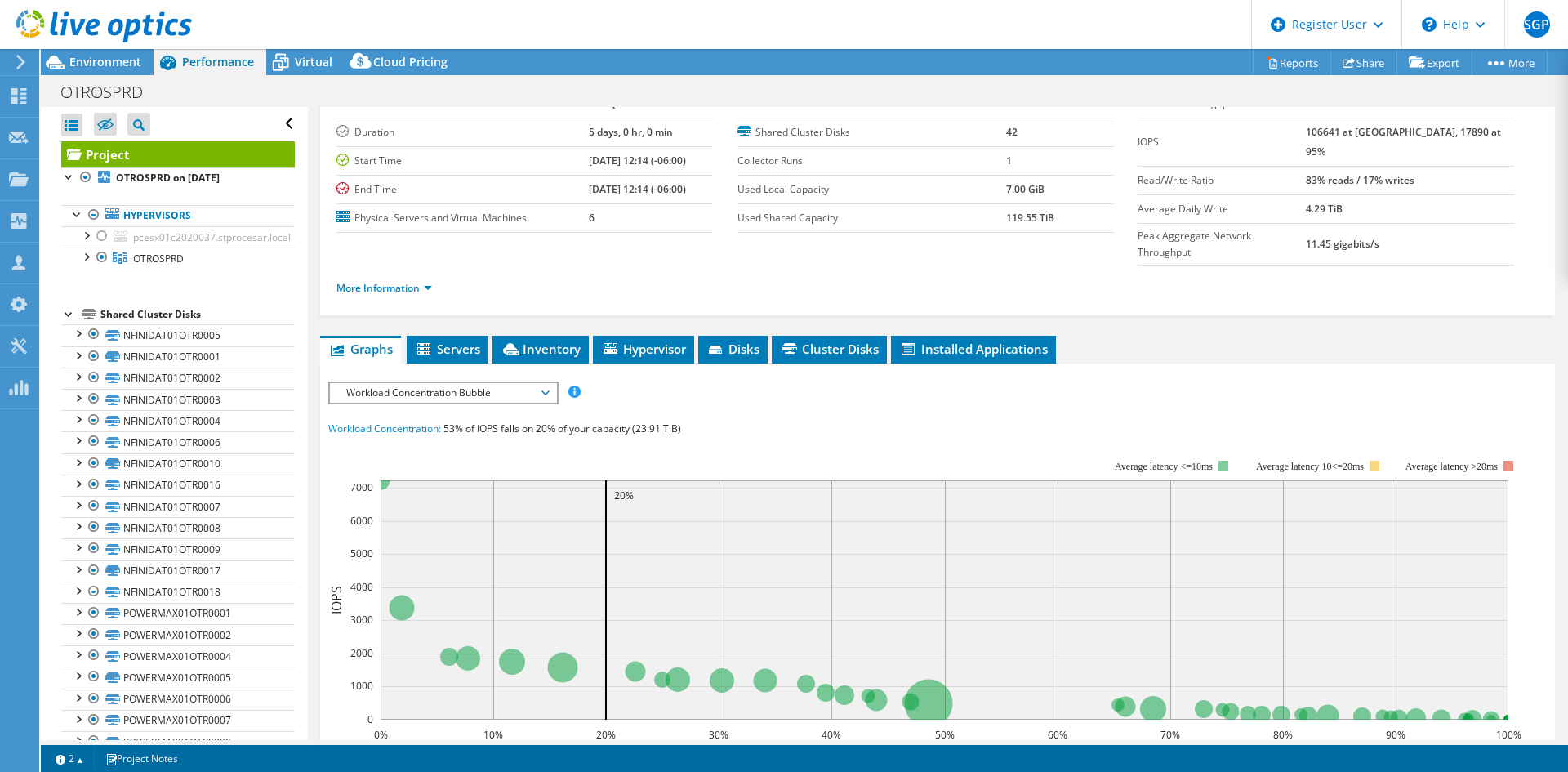
click at [538, 384] on span "Workload Concentration Bubble" at bounding box center [443, 393] width 210 height 19
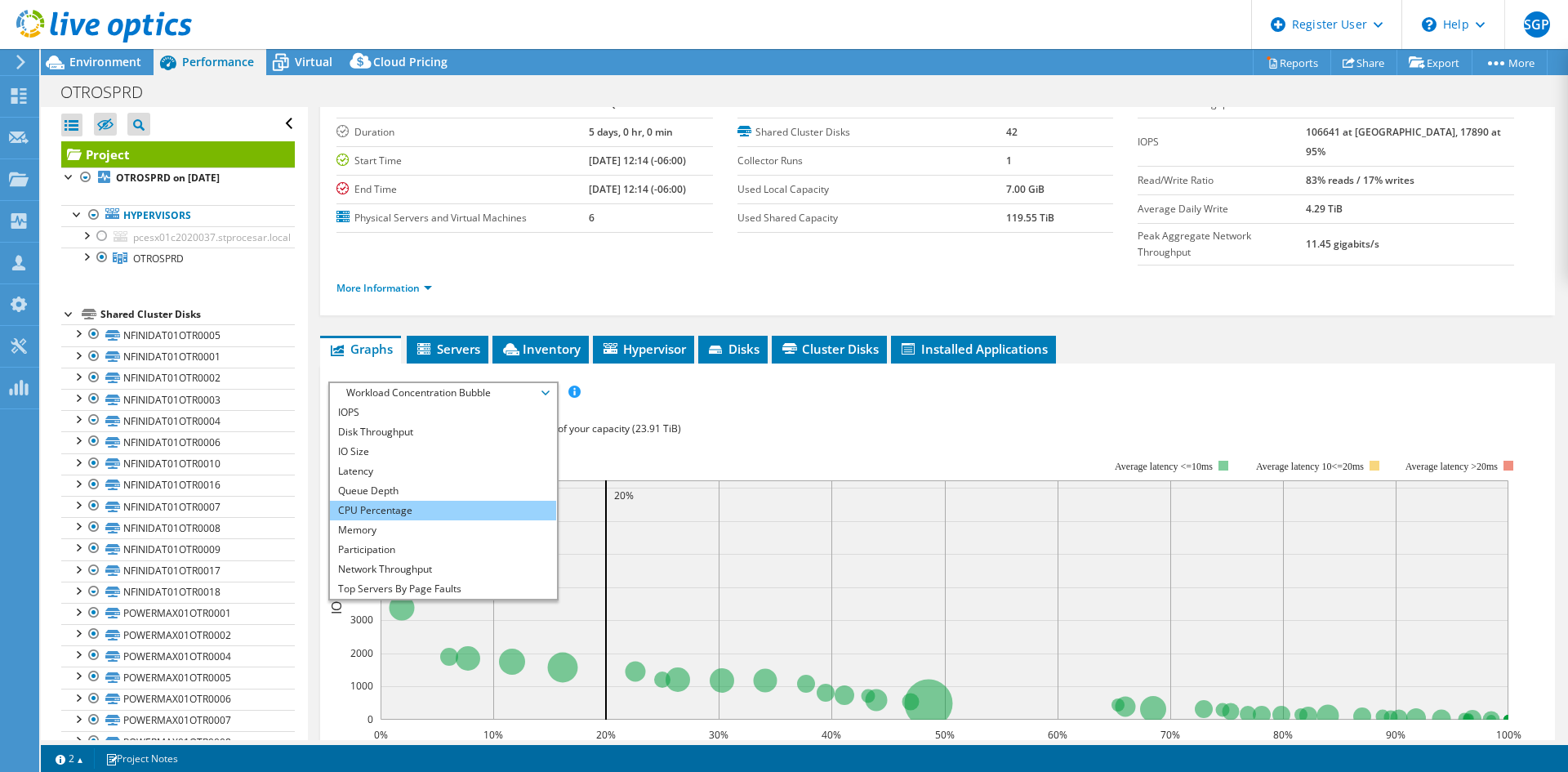
drag, startPoint x: 383, startPoint y: 479, endPoint x: 393, endPoint y: 476, distance: 10.4
click at [384, 501] on li "CPU Percentage" at bounding box center [443, 510] width 226 height 19
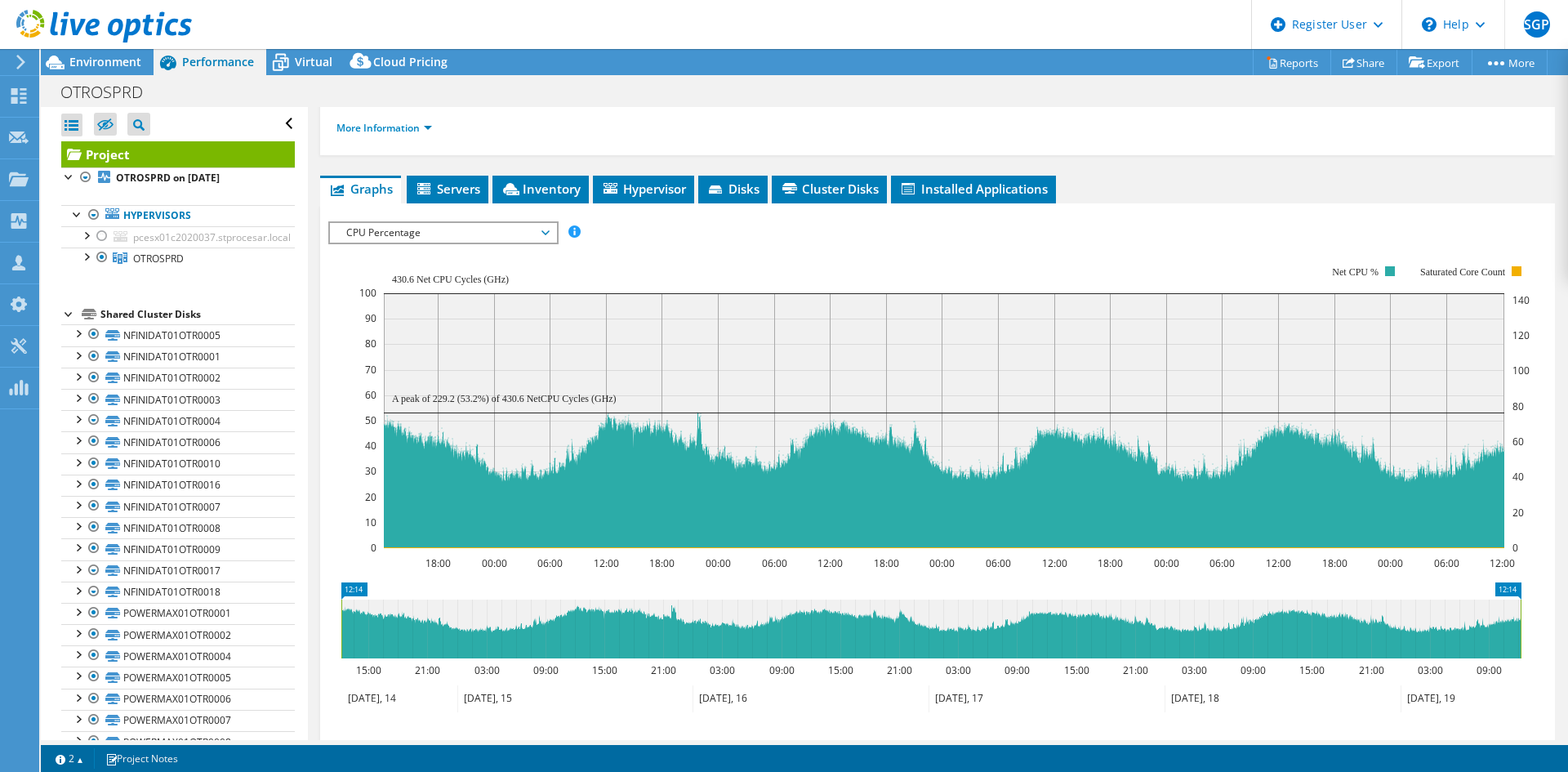
scroll to position [258, 0]
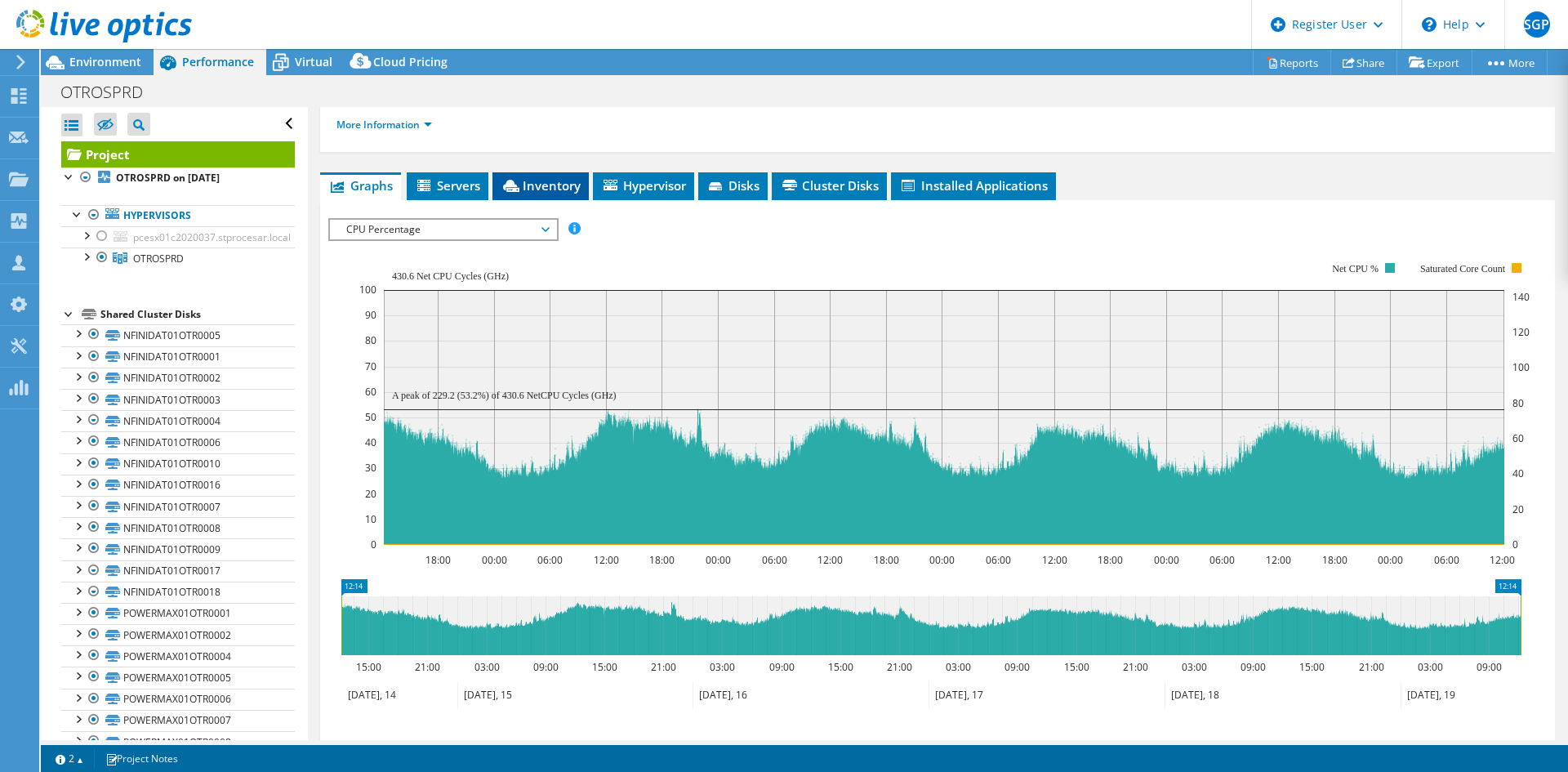
click at [557, 177] on span "Inventory" at bounding box center [541, 185] width 81 height 16
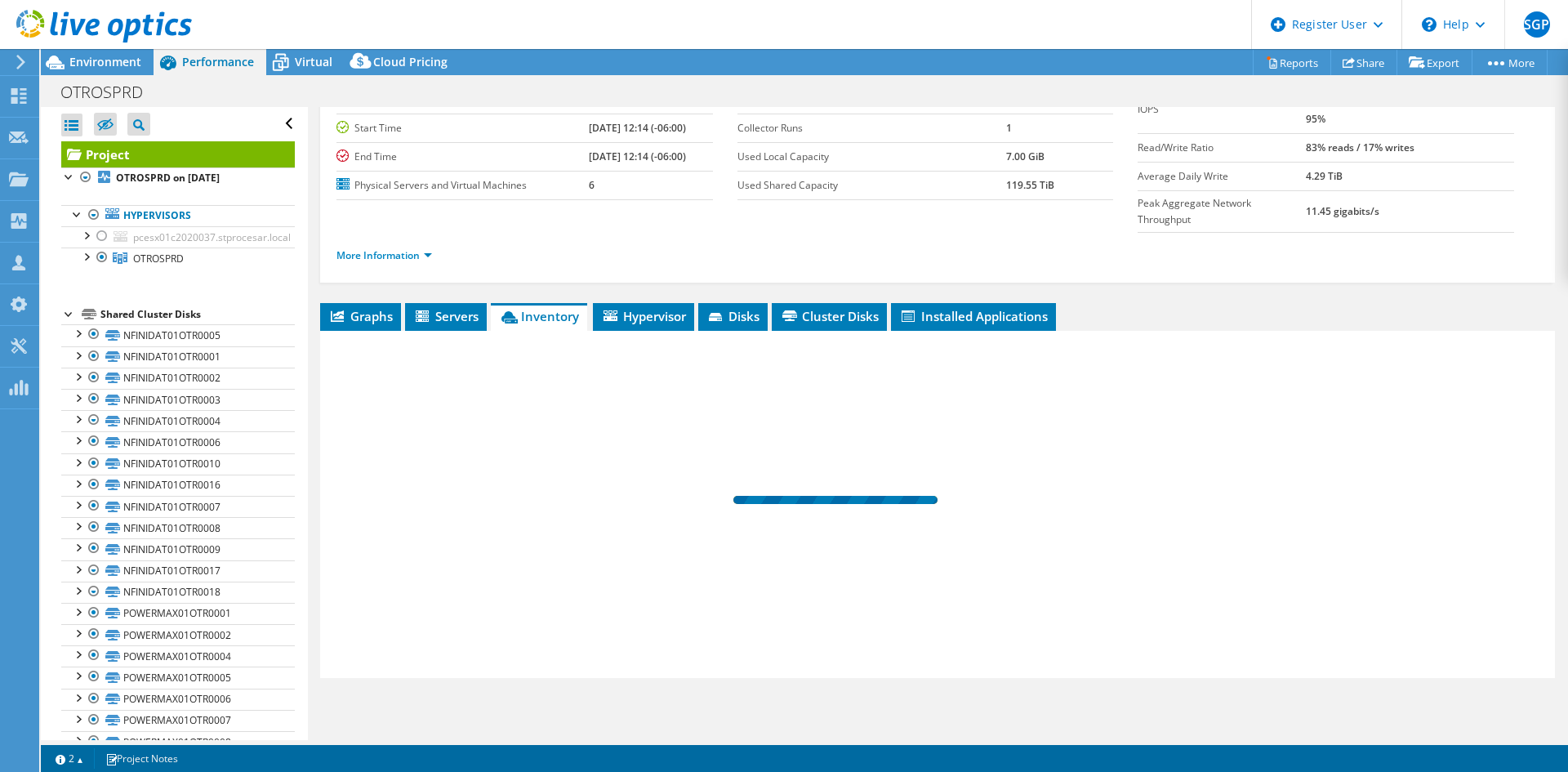
scroll to position [95, 0]
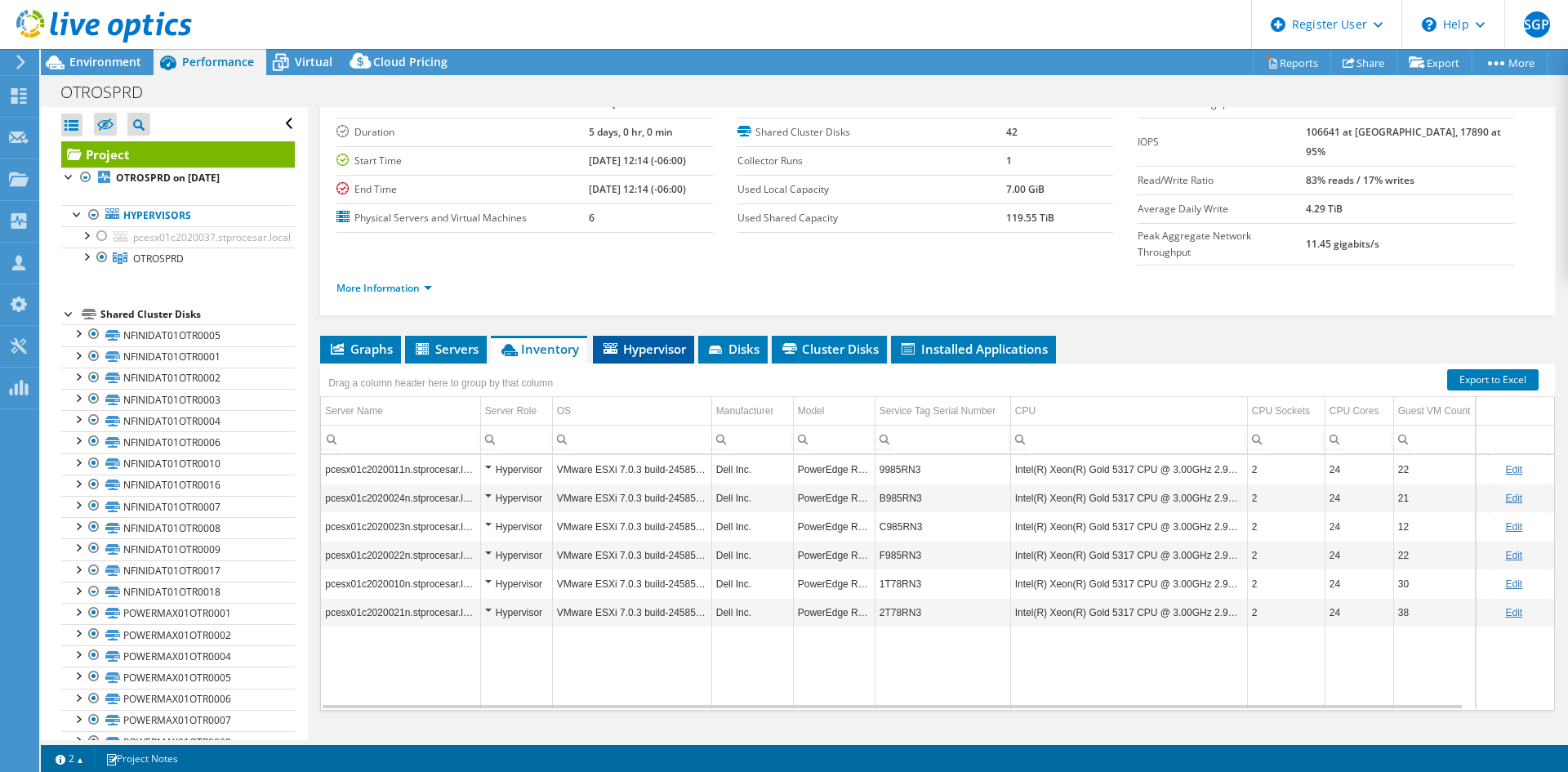
click at [671, 340] on span "Hypervisor" at bounding box center [643, 348] width 85 height 16
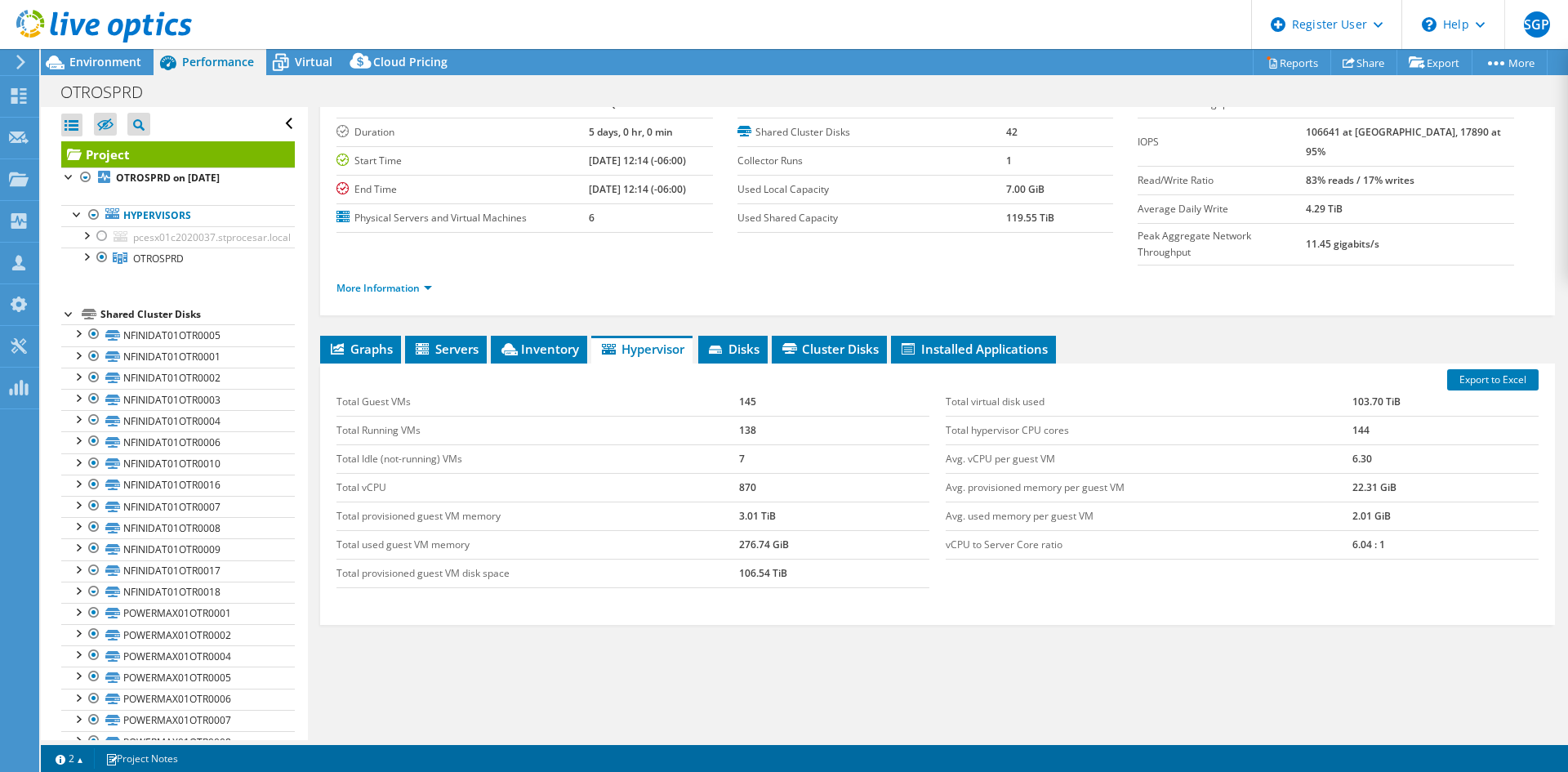
scroll to position [13, 0]
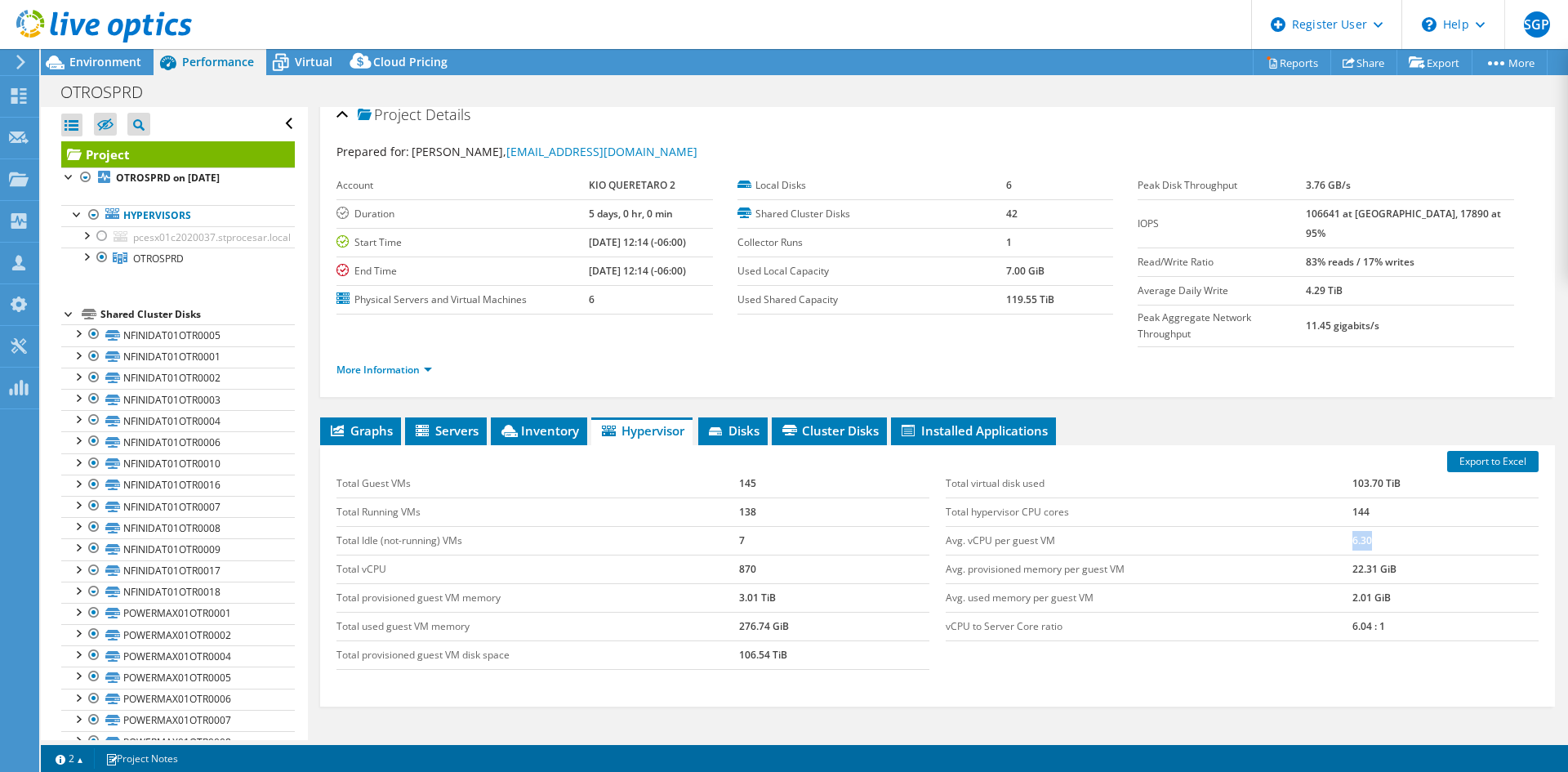
drag, startPoint x: 1372, startPoint y: 510, endPoint x: 1318, endPoint y: 511, distance: 54.0
click at [1254, 526] on tr "Avg. vCPU per guest VM 6.30" at bounding box center [1242, 541] width 593 height 29
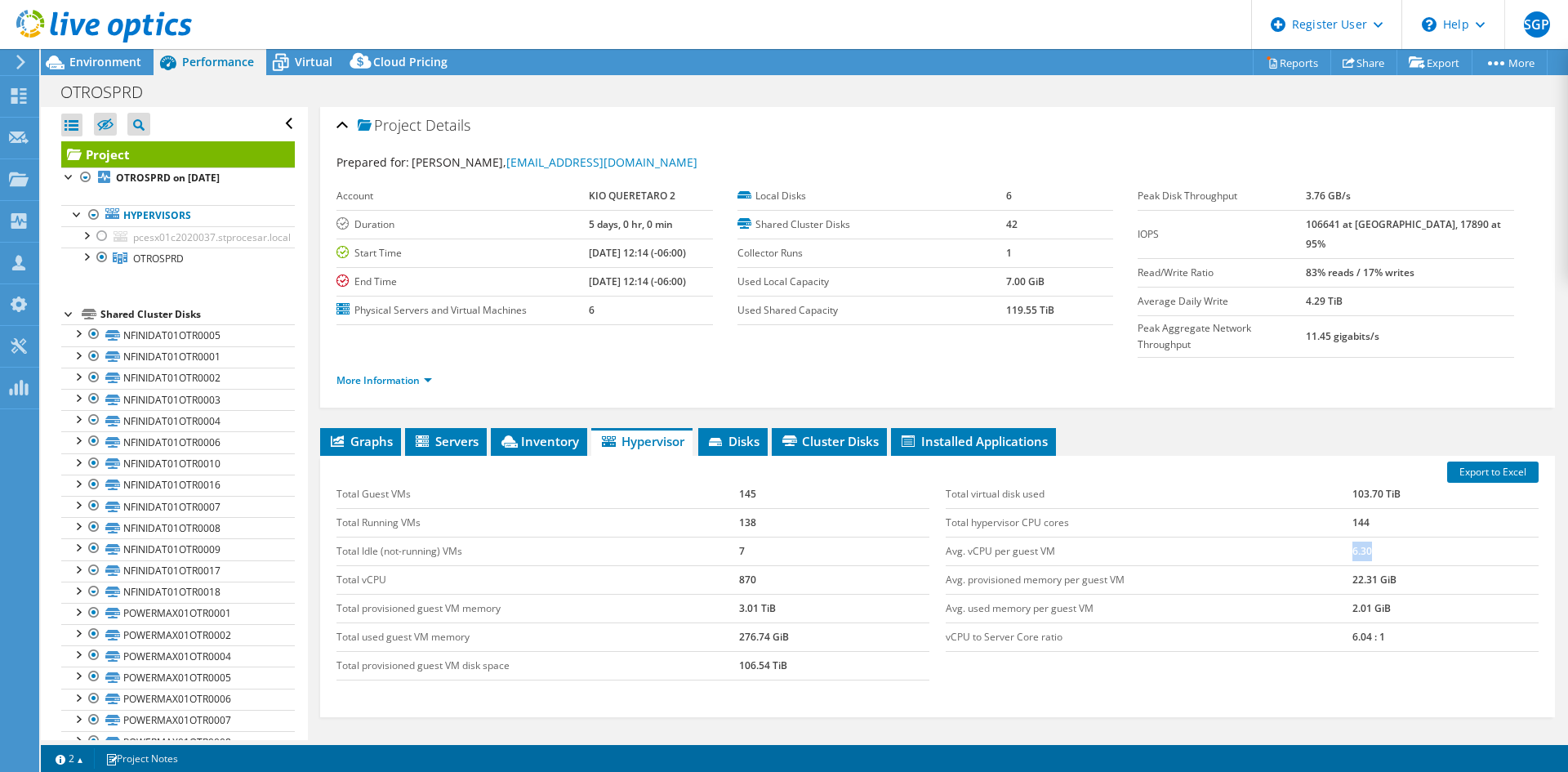
scroll to position [0, 0]
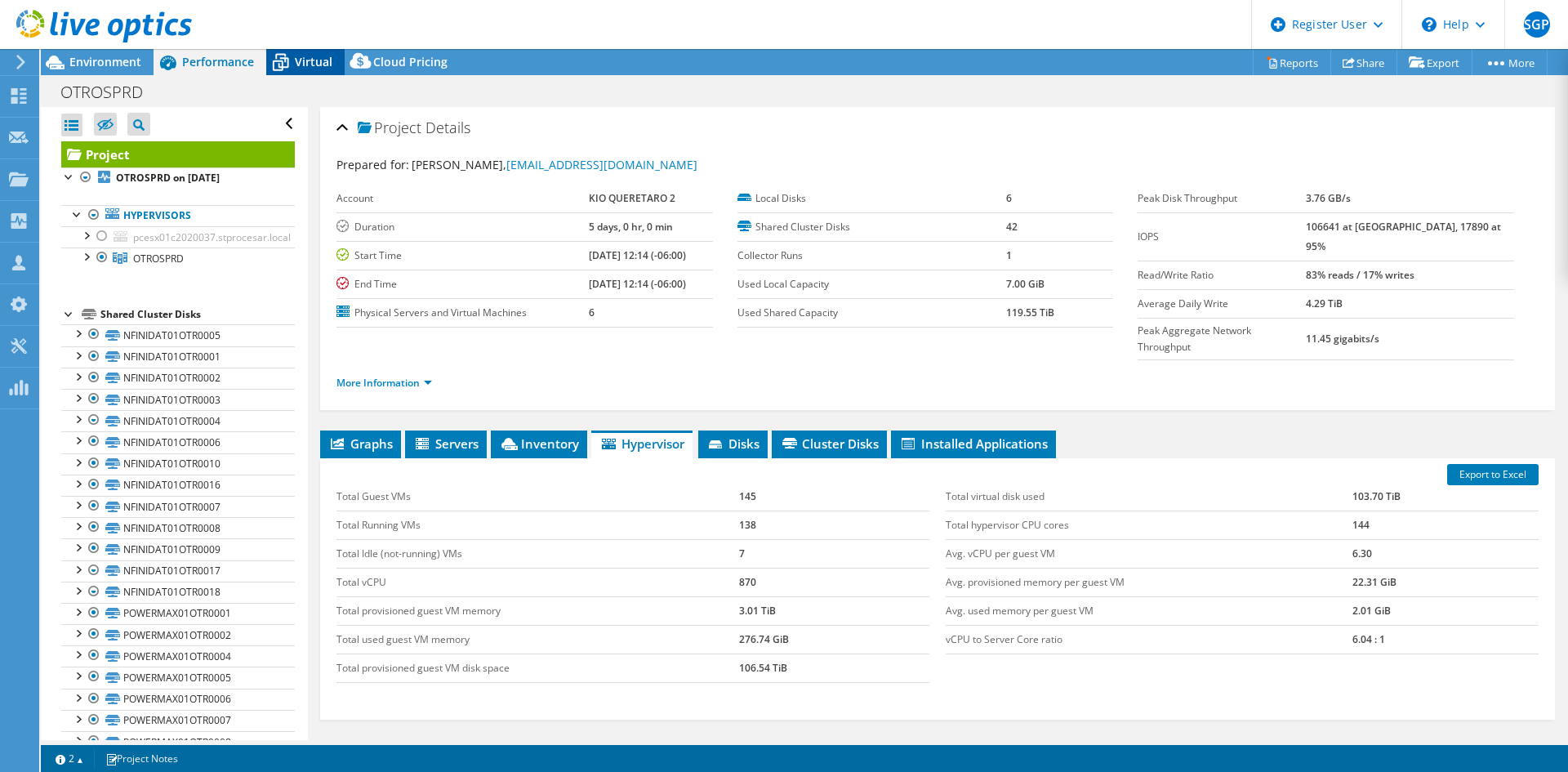
click at [310, 58] on span "Virtual" at bounding box center [313, 61] width 37 height 15
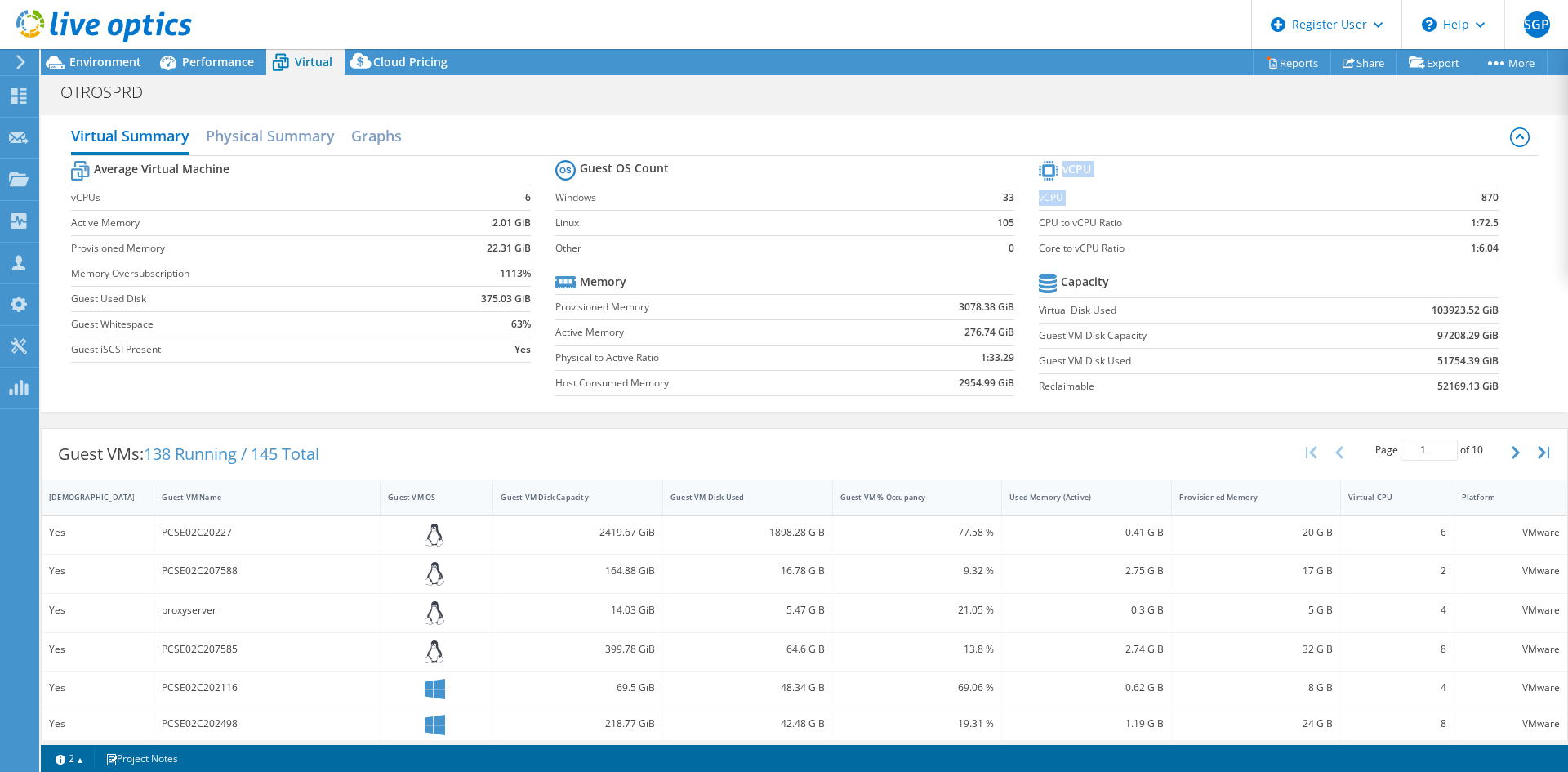
drag, startPoint x: 1465, startPoint y: 199, endPoint x: 1495, endPoint y: 199, distance: 30.0
click at [1254, 199] on section "vCPU vCPU 870 CPU to vCPU Ratio 1:72.5 Core to vCPU Ratio 1:6.04 Capacity Virtu…" at bounding box center [1280, 283] width 483 height 251
click at [1254, 201] on section "vCPU vCPU 870 CPU to vCPU Ratio 1:72.5 Core to vCPU Ratio 1:6.04 Capacity Virtu…" at bounding box center [1280, 283] width 483 height 251
click at [97, 61] on span "Environment" at bounding box center [104, 61] width 72 height 15
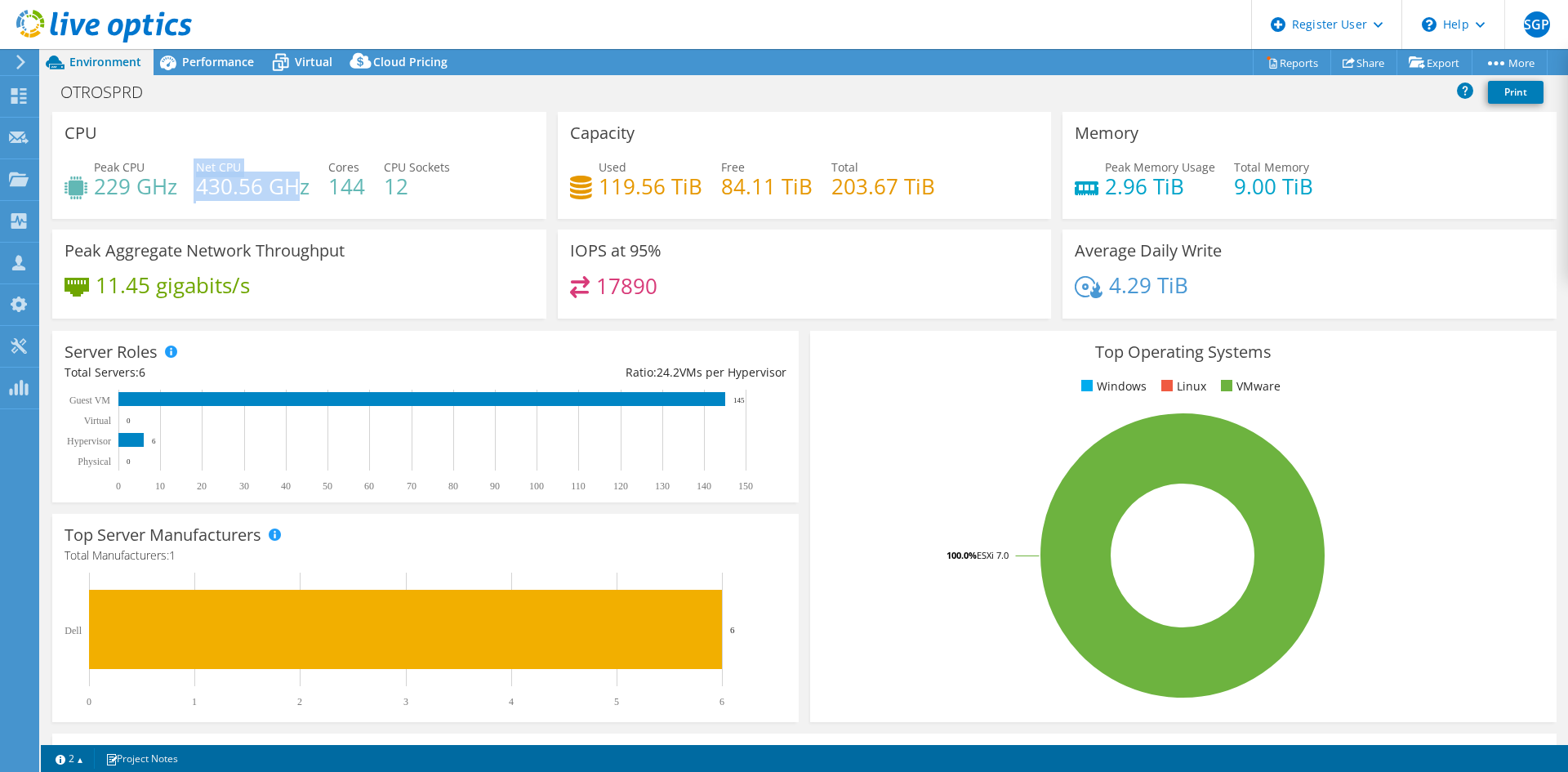
drag, startPoint x: 196, startPoint y: 179, endPoint x: 303, endPoint y: 189, distance: 107.5
click at [303, 189] on div "Peak CPU 229 GHz Net CPU 430.56 GHz Cores 144 CPU Sockets 12" at bounding box center [299, 184] width 470 height 53
drag, startPoint x: 97, startPoint y: 188, endPoint x: 179, endPoint y: 185, distance: 82.1
click at [179, 185] on div "Peak CPU 229 GHz Net CPU 430.56 GHz Cores 144 CPU Sockets 12" at bounding box center [299, 184] width 470 height 53
